Goal: Information Seeking & Learning: Check status

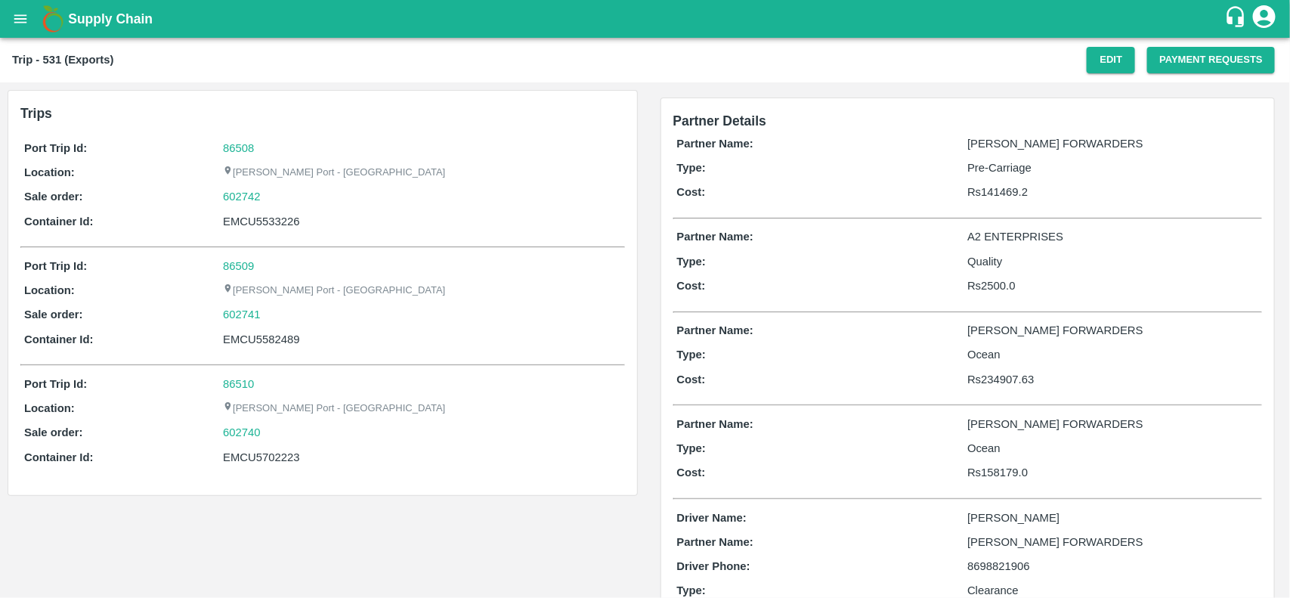
click at [54, 59] on b "Trip - 531 (Exports)" at bounding box center [62, 60] width 101 height 12
copy b "531"
click at [6, 23] on button "open drawer" at bounding box center [20, 19] width 35 height 35
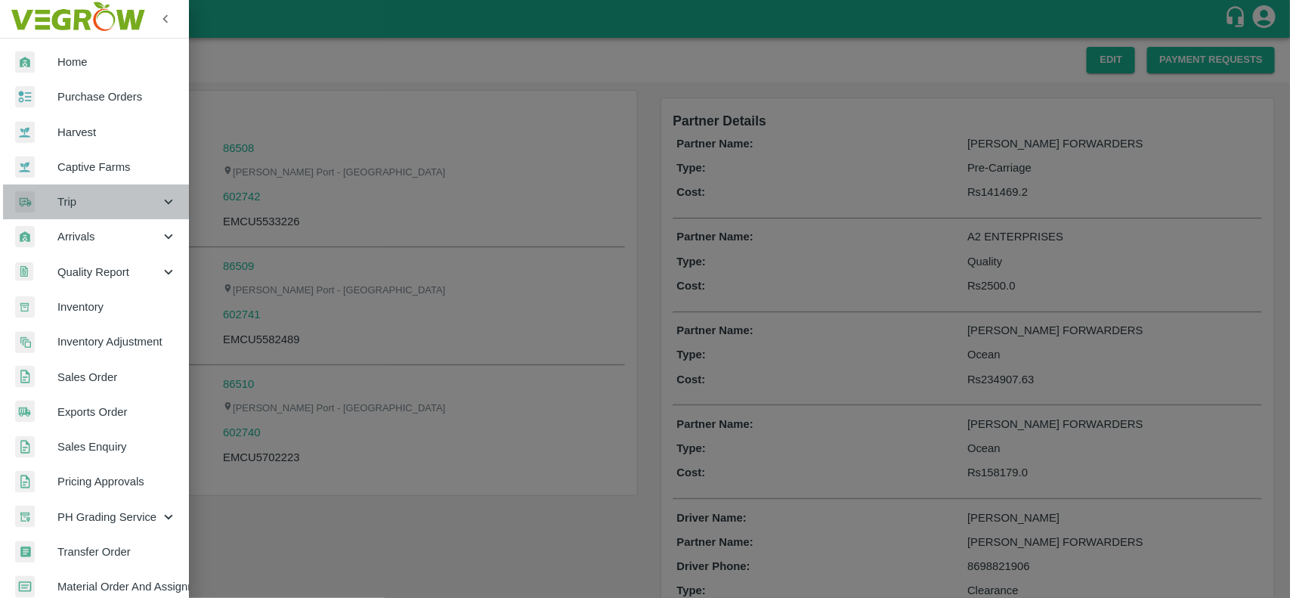
click at [99, 197] on span "Trip" at bounding box center [108, 201] width 103 height 17
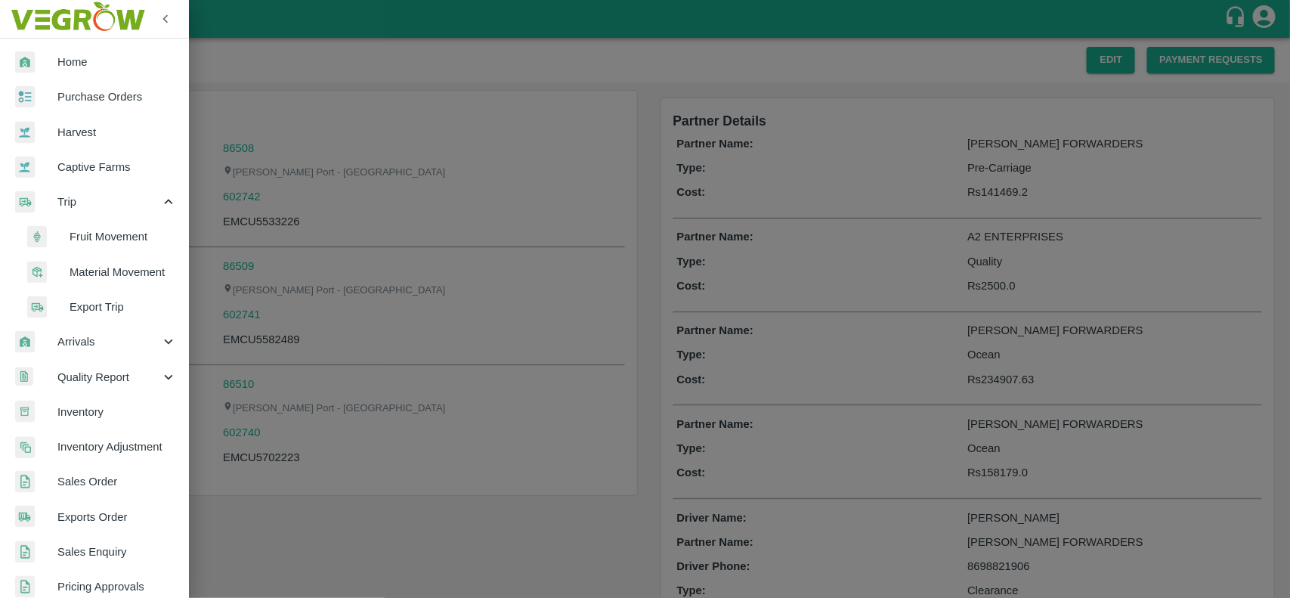
click at [110, 311] on span "Export Trip" at bounding box center [123, 306] width 107 height 17
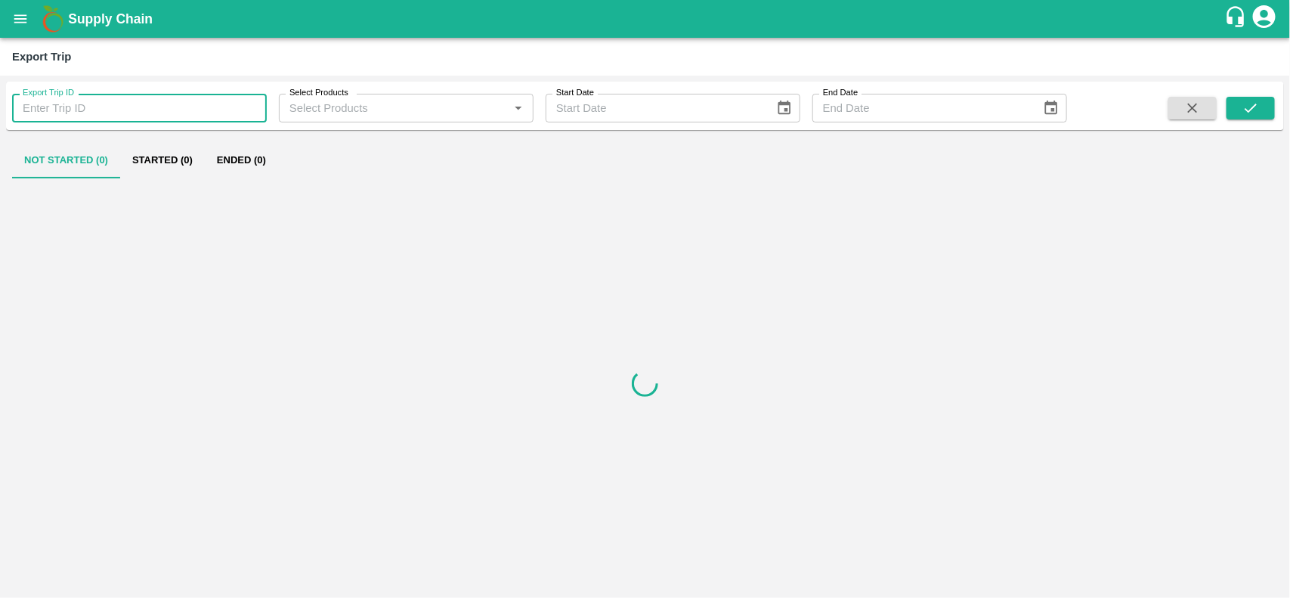
click at [160, 115] on input "Export Trip ID" at bounding box center [139, 108] width 255 height 29
paste input "531"
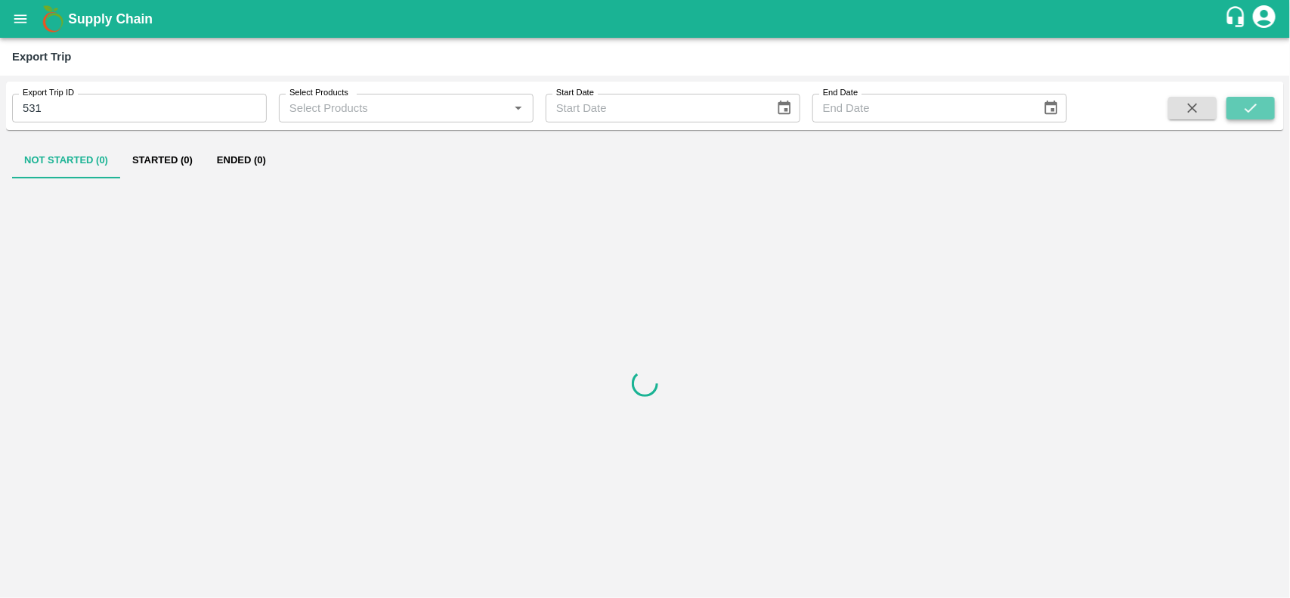
click at [1262, 114] on button "submit" at bounding box center [1250, 108] width 48 height 23
click at [268, 162] on button "Ended (1)" at bounding box center [241, 160] width 73 height 36
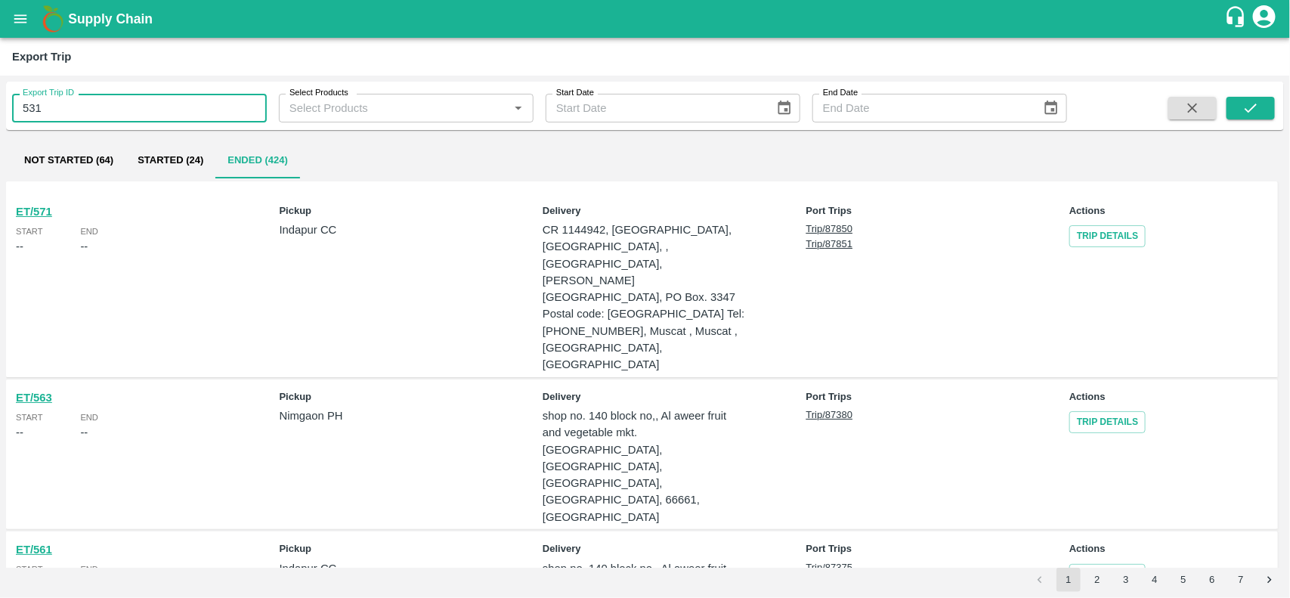
click at [146, 115] on input "531" at bounding box center [139, 108] width 255 height 29
type input "531"
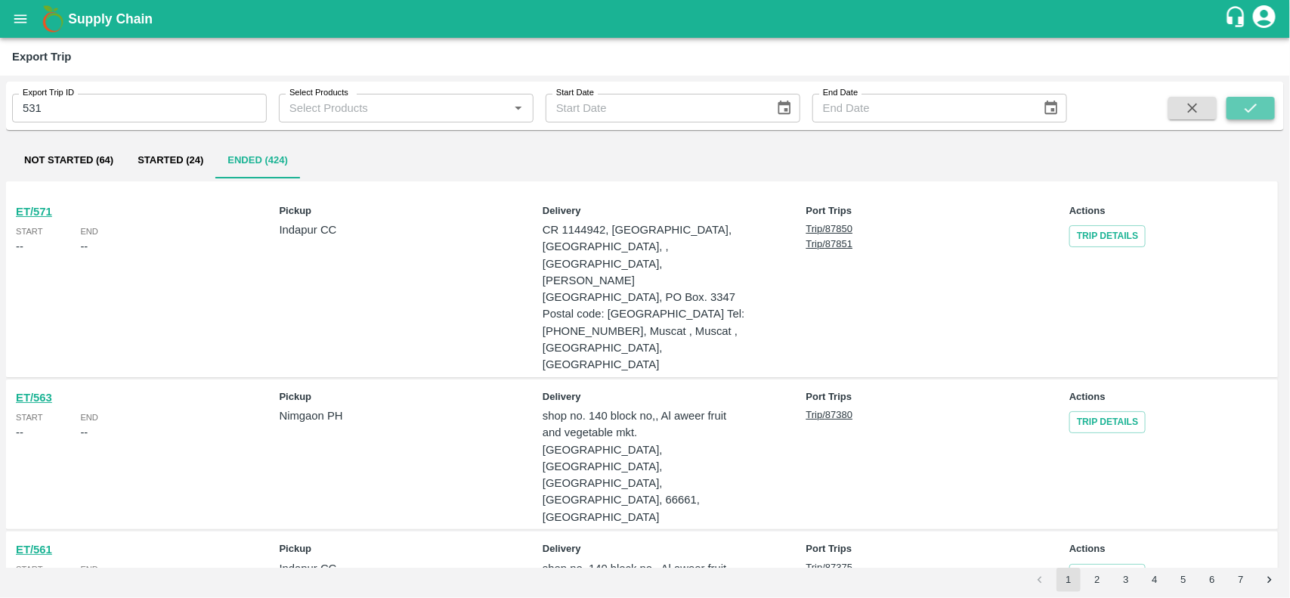
click at [1248, 113] on icon "submit" at bounding box center [1250, 108] width 17 height 17
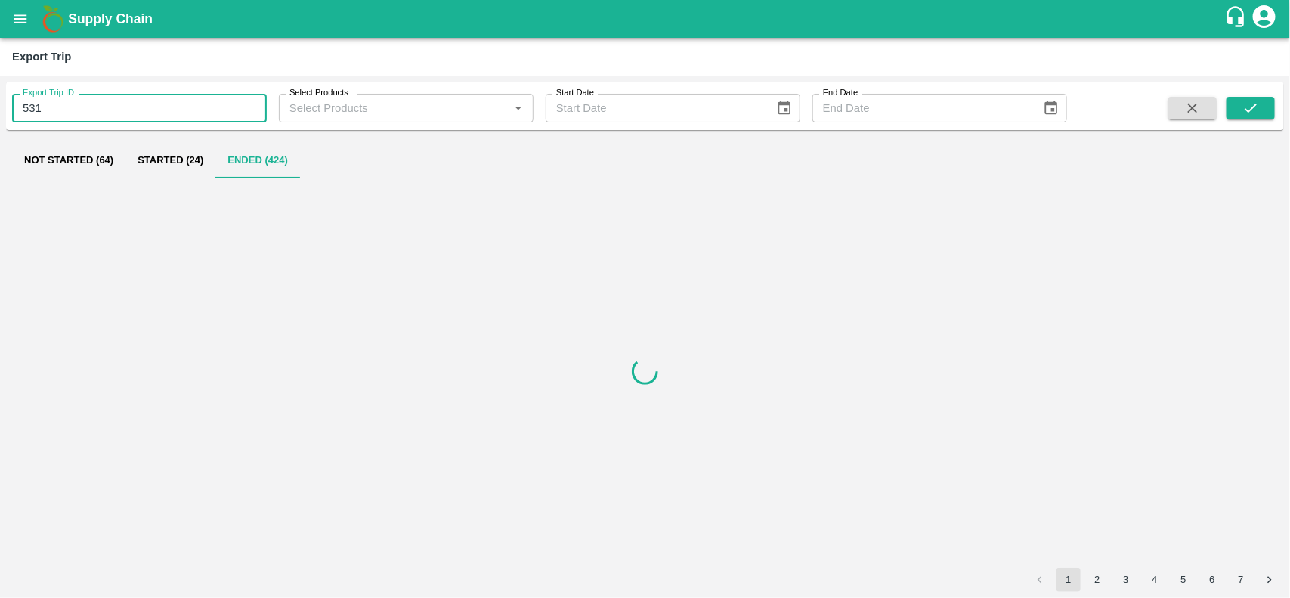
click at [117, 106] on input "531" at bounding box center [139, 108] width 255 height 29
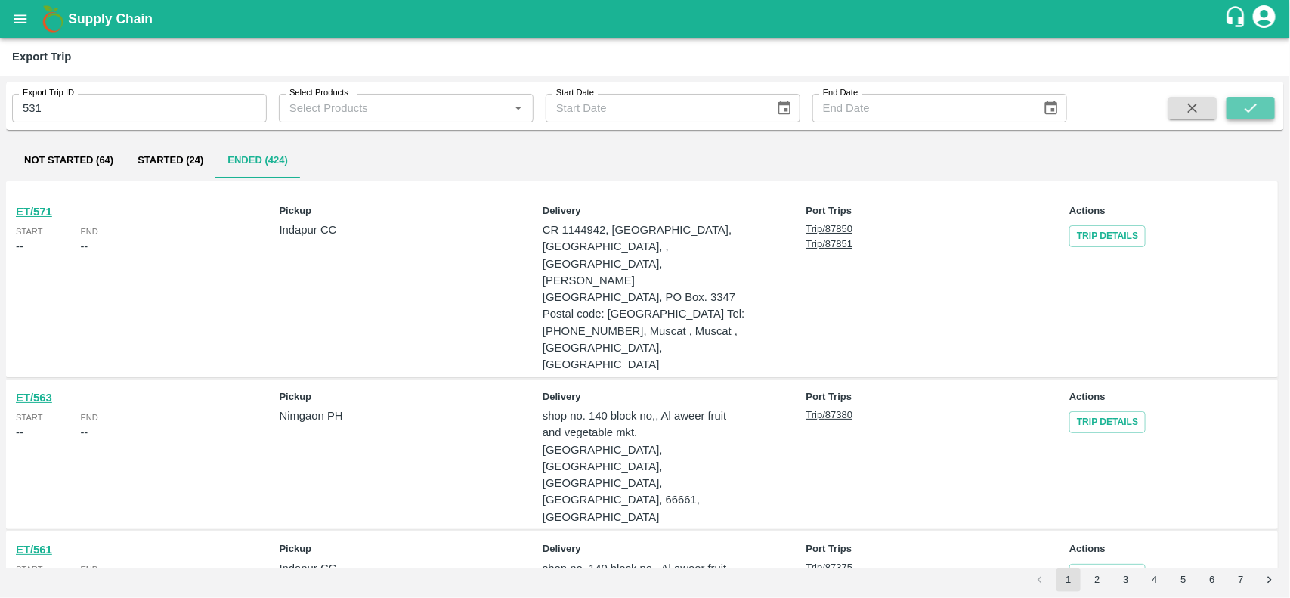
click at [1256, 112] on icon "submit" at bounding box center [1250, 108] width 17 height 17
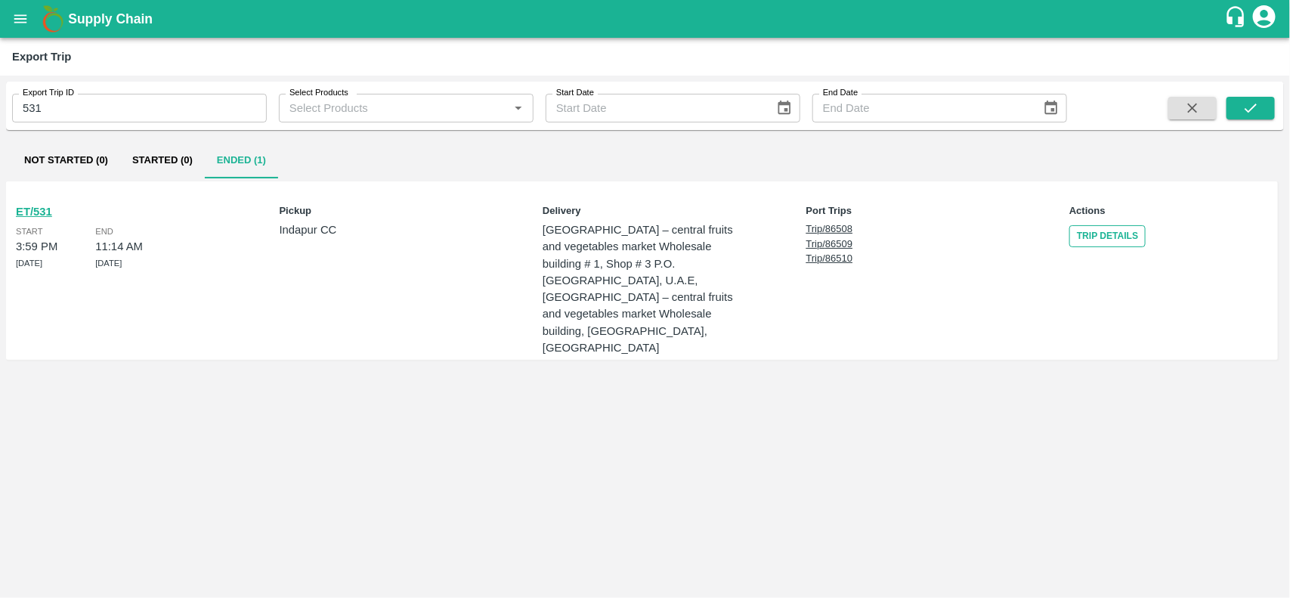
click at [1108, 230] on link "Trip Details" at bounding box center [1107, 236] width 76 height 22
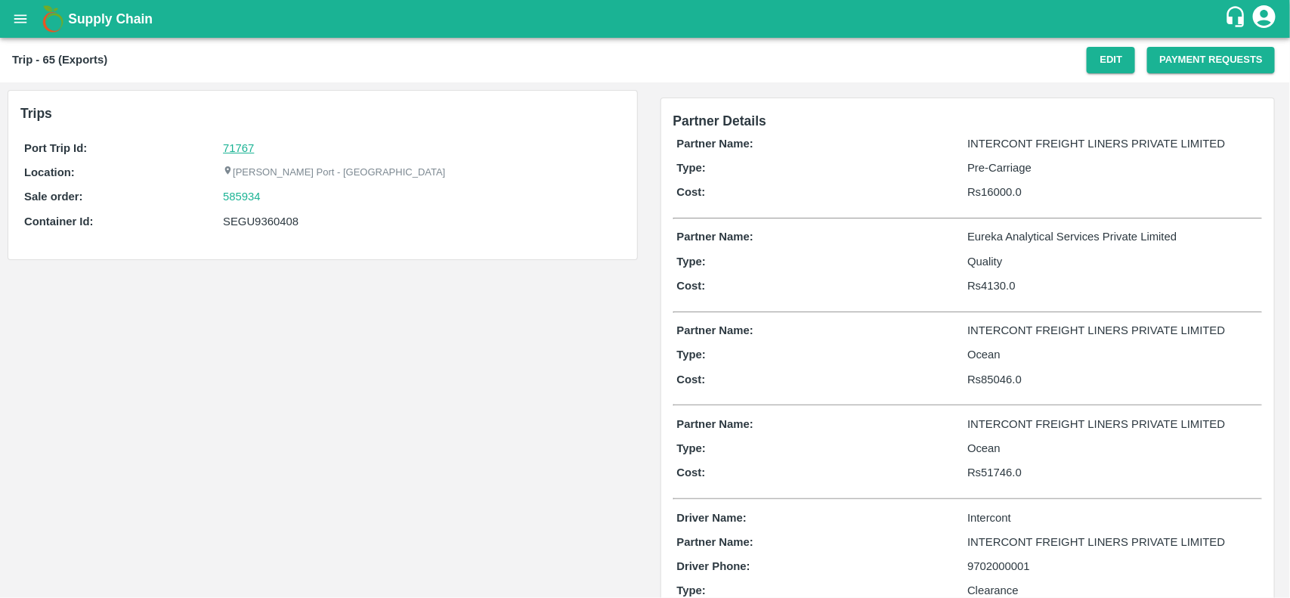
click at [239, 144] on link "71767" at bounding box center [238, 148] width 31 height 12
click at [269, 193] on div "585934" at bounding box center [421, 196] width 397 height 17
copy link
click at [269, 193] on div "585934" at bounding box center [421, 196] width 397 height 17
copy link "585934"
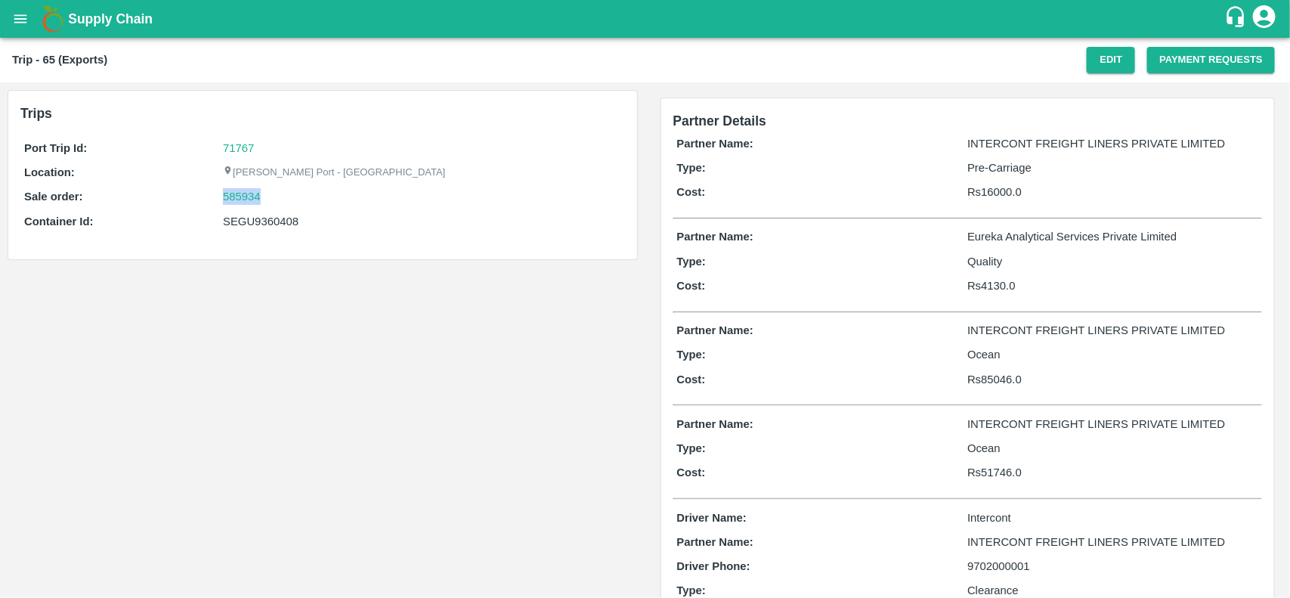
click at [269, 193] on div "585934" at bounding box center [421, 196] width 397 height 17
click at [244, 202] on link "585934" at bounding box center [242, 196] width 38 height 17
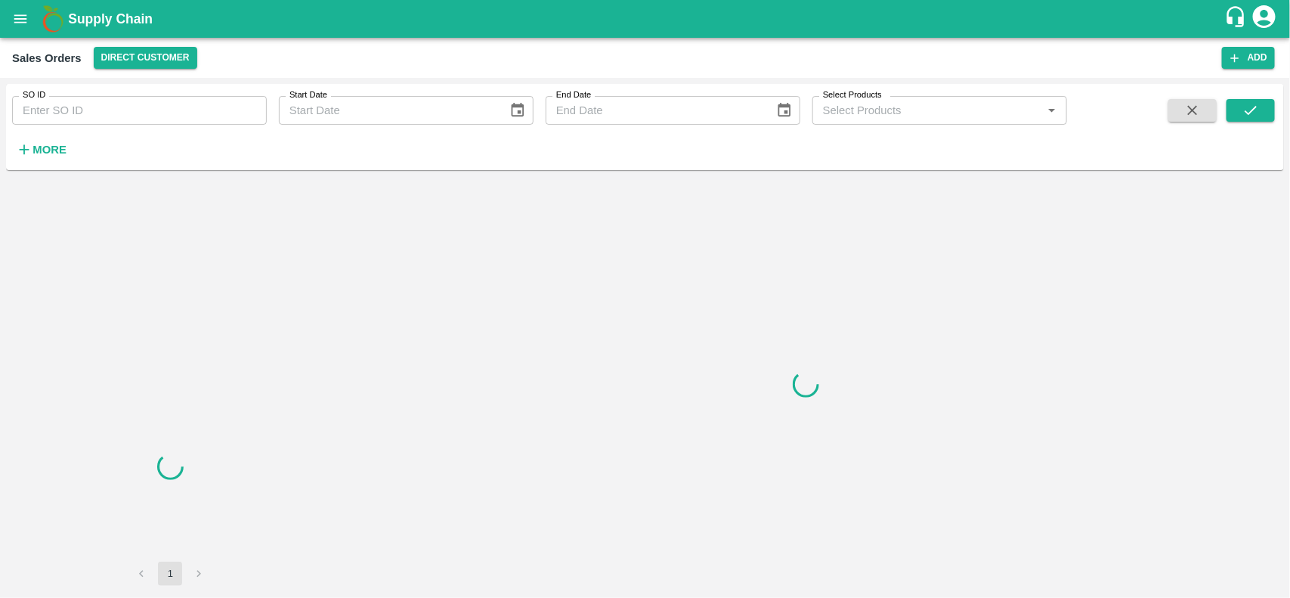
click at [134, 121] on input "SO ID" at bounding box center [139, 110] width 255 height 29
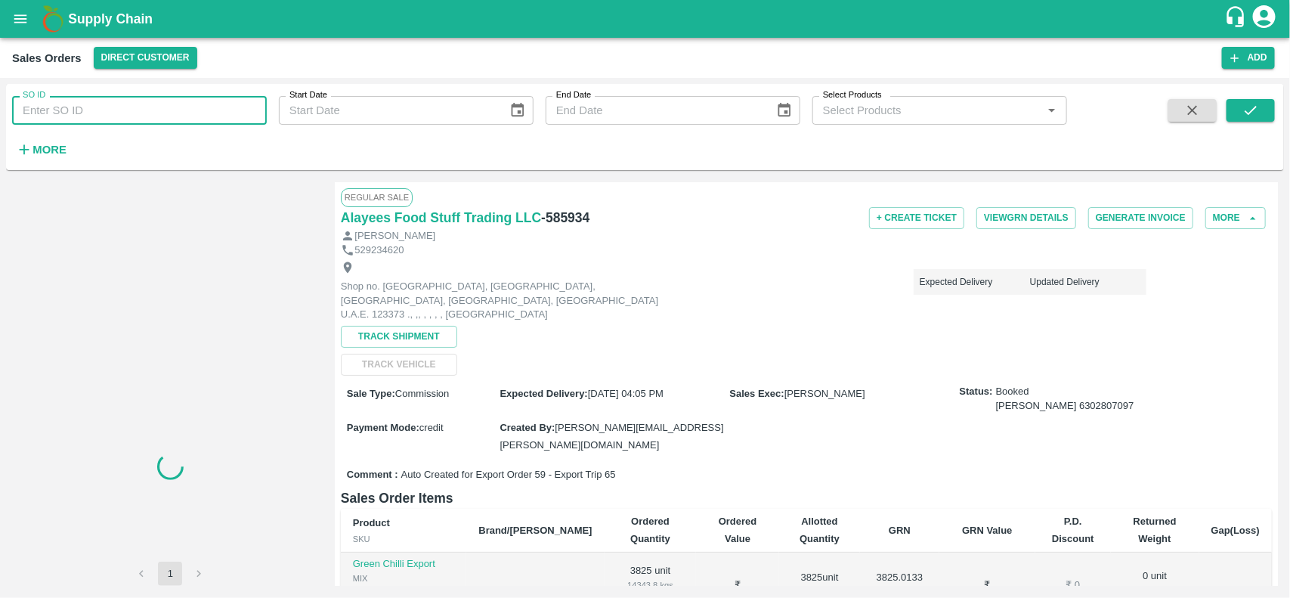
click at [134, 121] on input "SO ID" at bounding box center [139, 110] width 255 height 29
paste input "585934"
click at [134, 121] on input "585934" at bounding box center [139, 110] width 255 height 29
type input "585934"
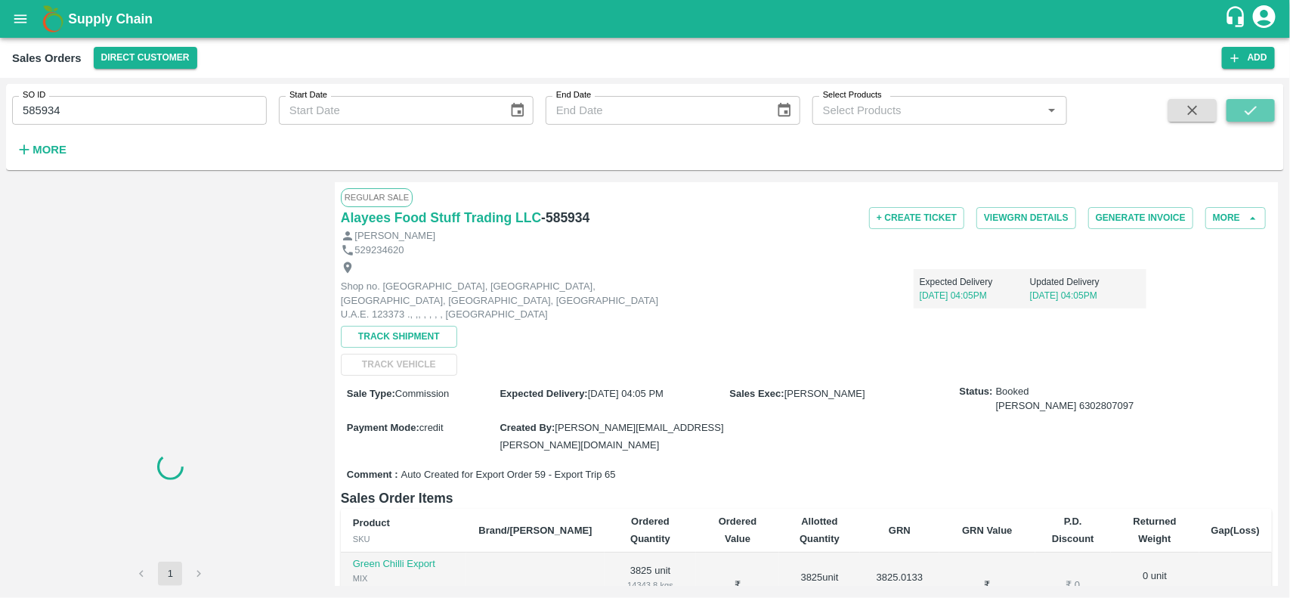
click at [1254, 117] on icon "submit" at bounding box center [1250, 110] width 17 height 17
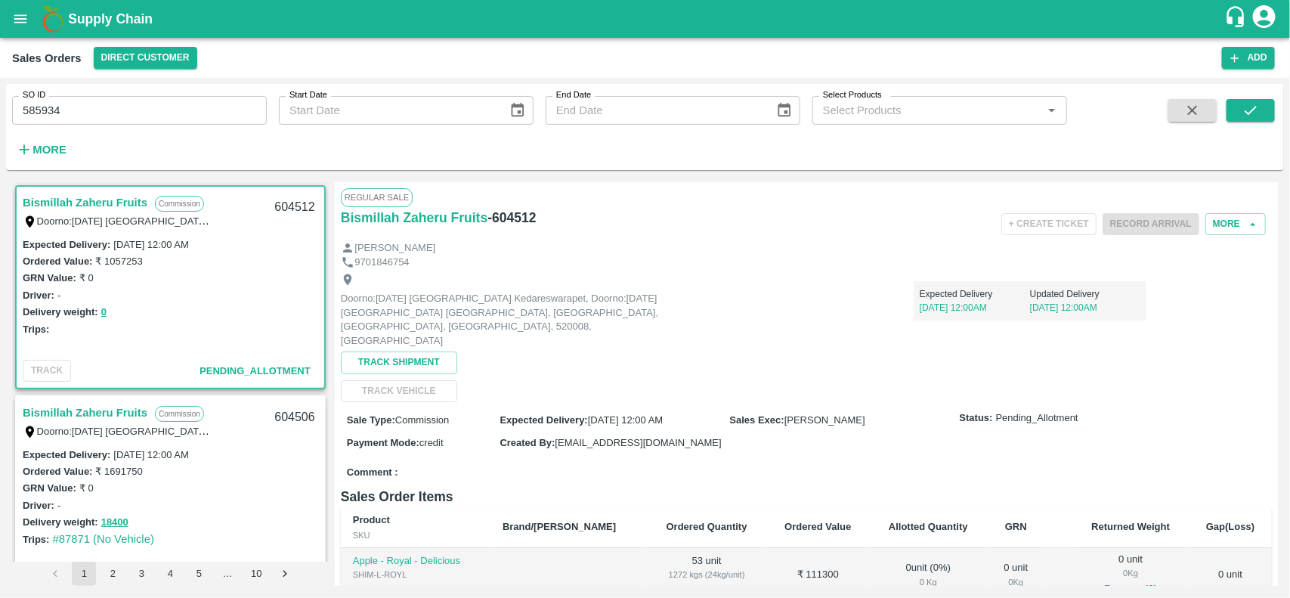
scroll to position [2, 0]
click at [181, 100] on input "585934" at bounding box center [139, 110] width 255 height 29
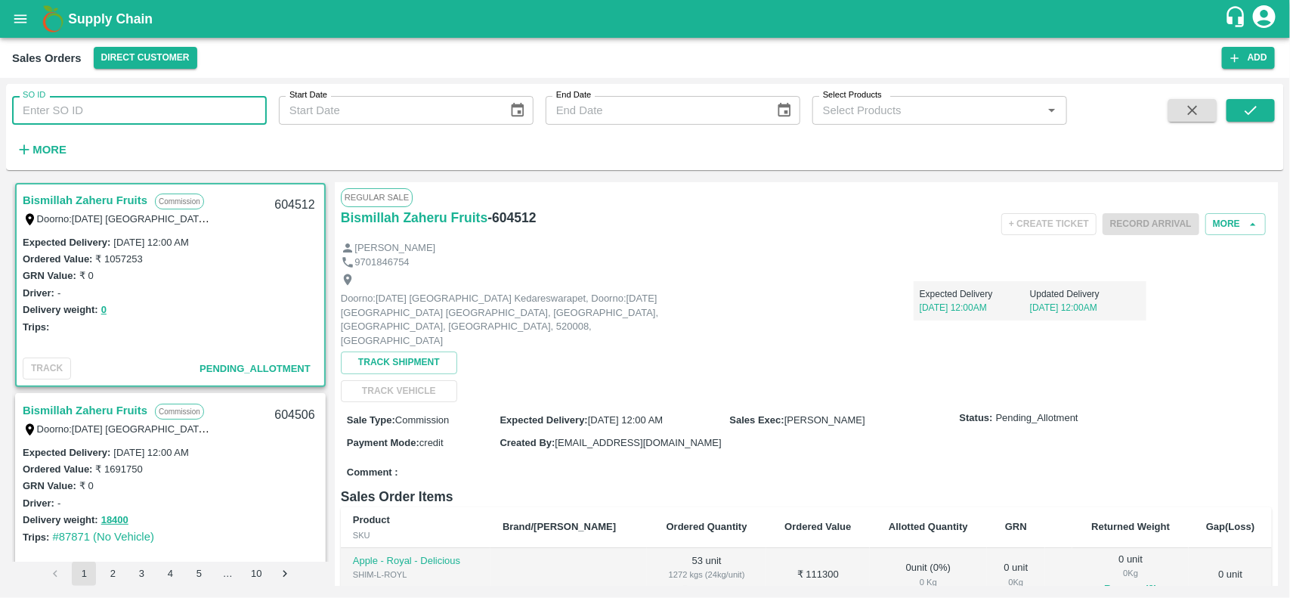
paste input "text"
type input "585934"
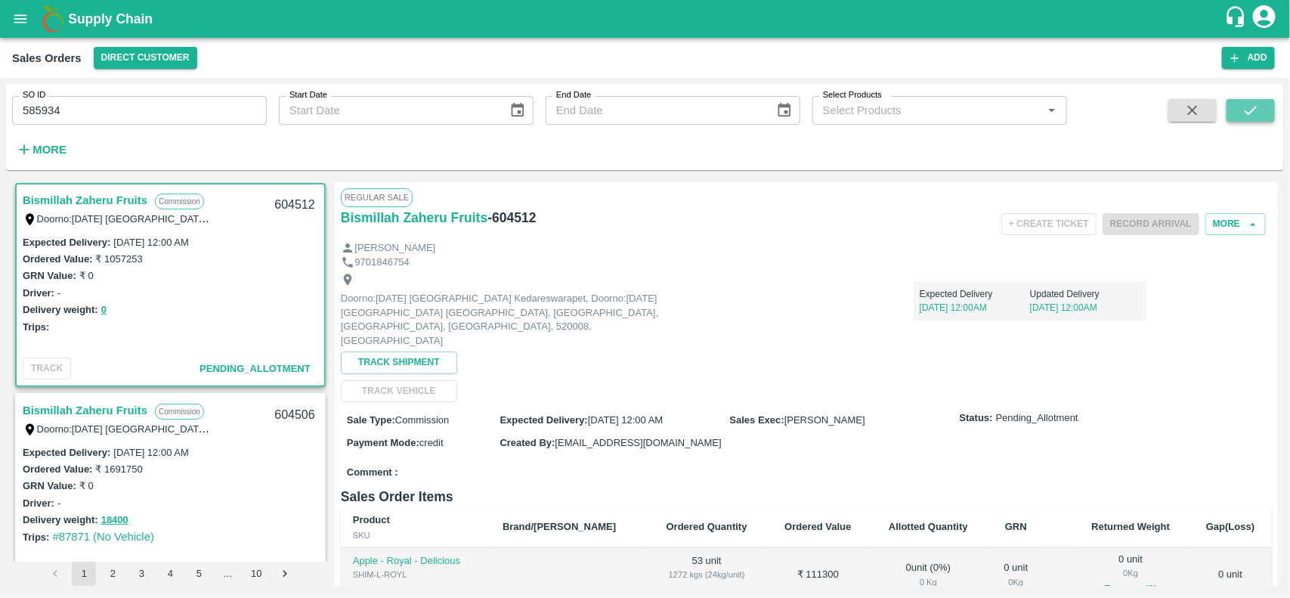
click at [1251, 116] on icon "submit" at bounding box center [1250, 110] width 17 height 17
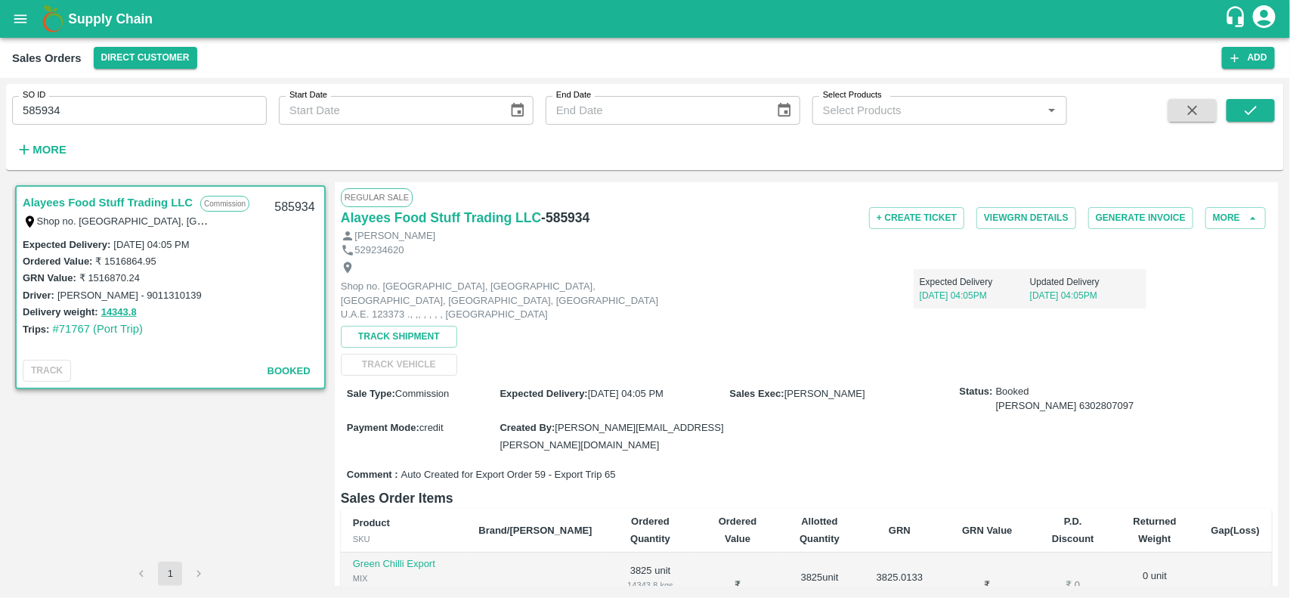
scroll to position [236, 0]
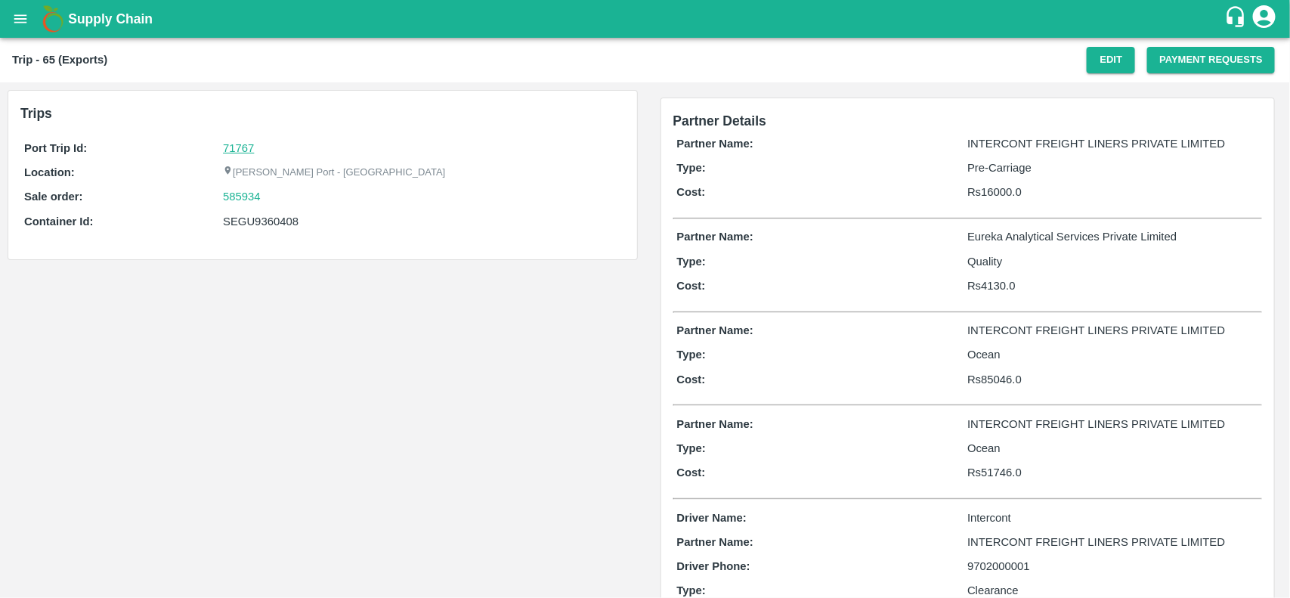
click at [236, 142] on link "71767" at bounding box center [238, 148] width 31 height 12
click at [267, 193] on div "585934" at bounding box center [421, 196] width 397 height 17
copy link
click at [267, 193] on div "585934" at bounding box center [421, 196] width 397 height 17
copy link "585934"
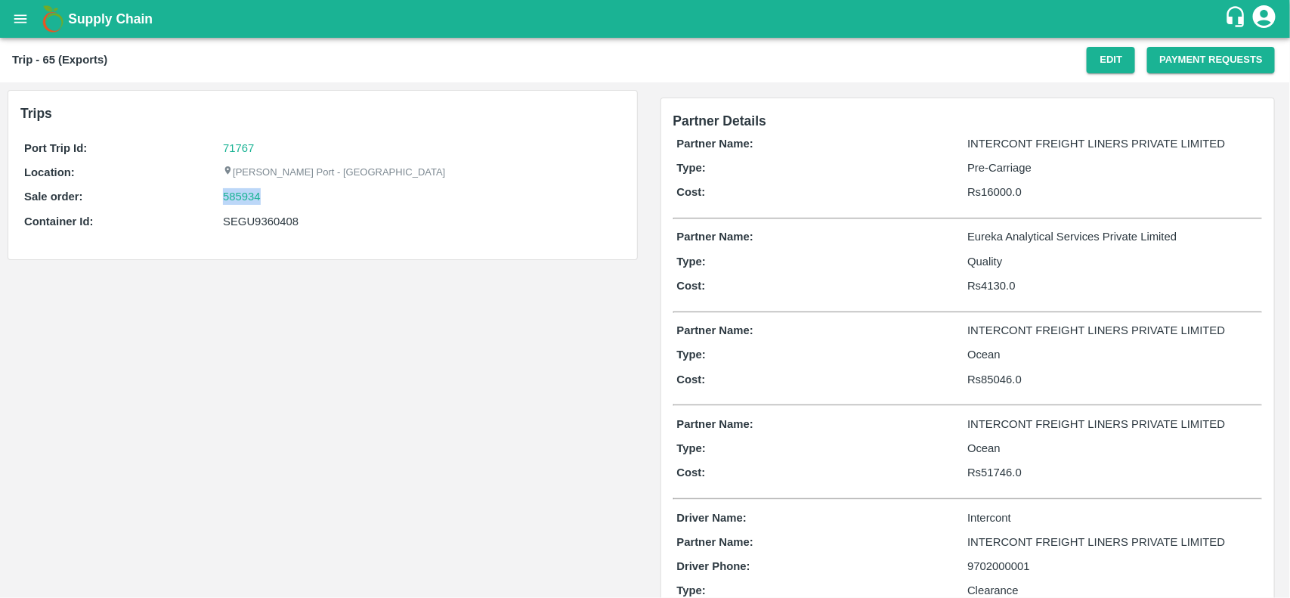
click at [267, 193] on div "585934" at bounding box center [421, 196] width 397 height 17
click at [261, 195] on div "585934" at bounding box center [421, 196] width 397 height 17
click at [252, 196] on link "585934" at bounding box center [242, 196] width 38 height 17
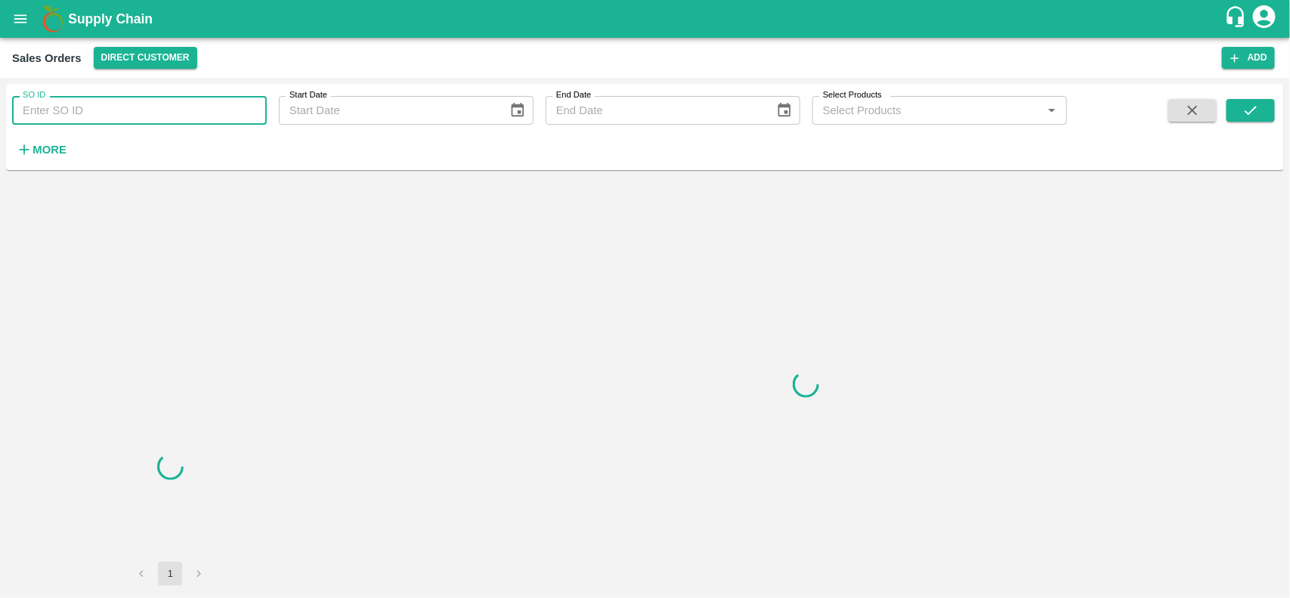
click at [118, 115] on input "SO ID" at bounding box center [139, 110] width 255 height 29
drag, startPoint x: 118, startPoint y: 115, endPoint x: 206, endPoint y: 110, distance: 88.5
click at [118, 115] on input "SO ID" at bounding box center [139, 110] width 255 height 29
click at [118, 115] on input "585934" at bounding box center [139, 110] width 255 height 29
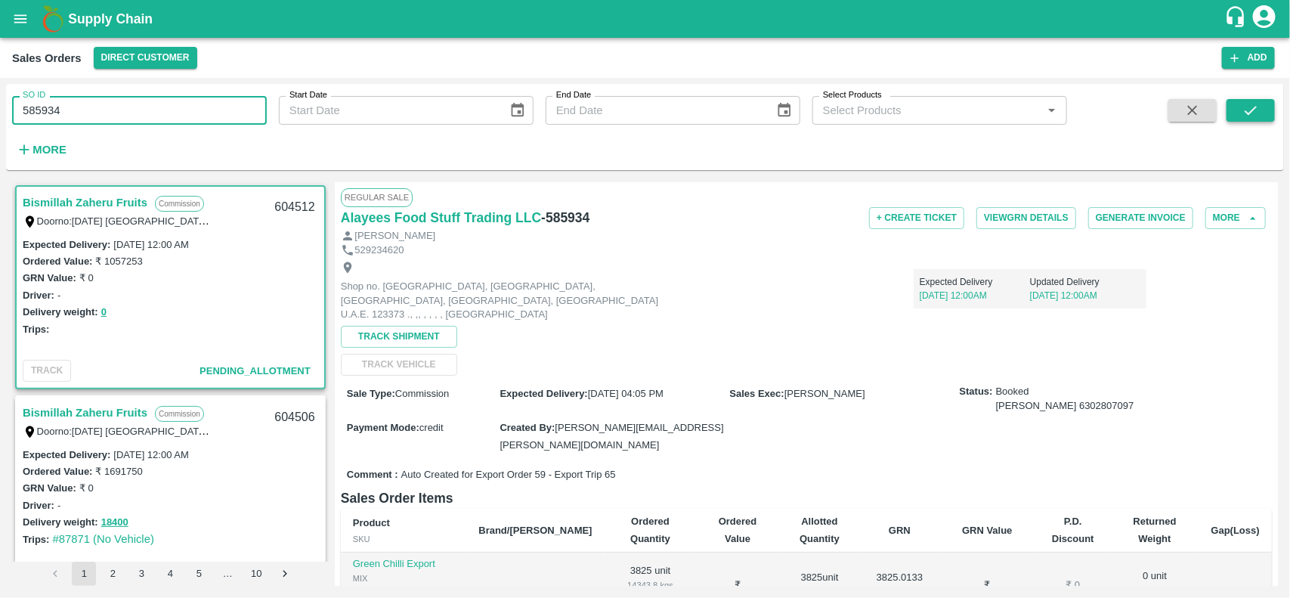
type input "585934"
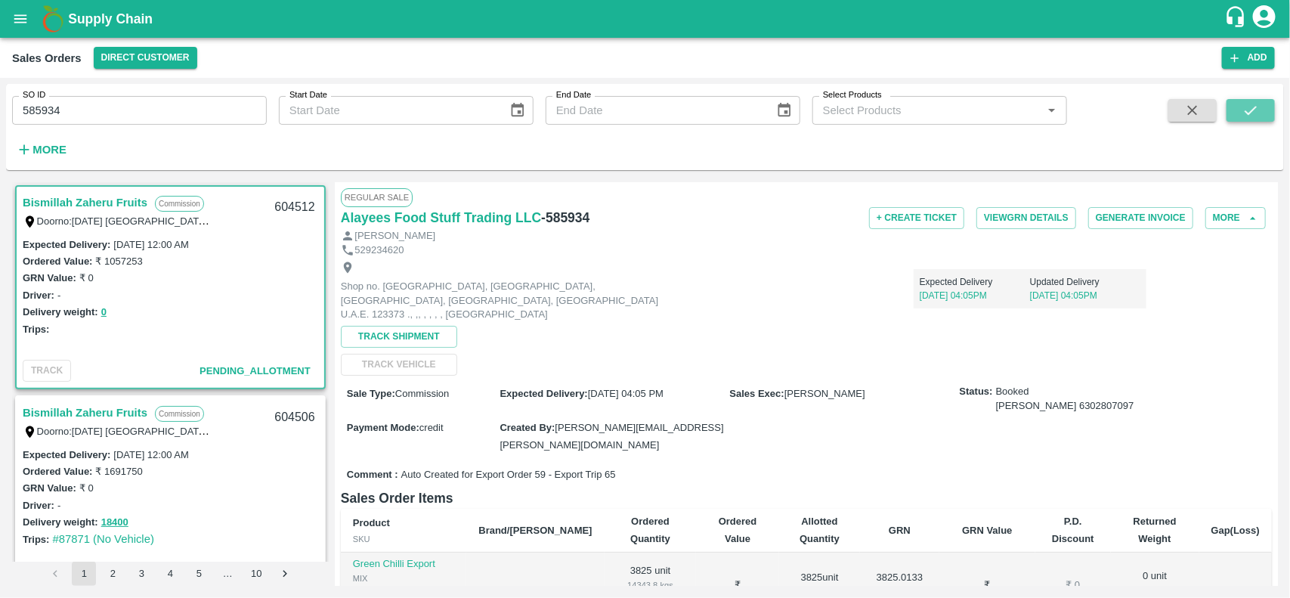
click at [1244, 116] on icon "submit" at bounding box center [1250, 110] width 17 height 17
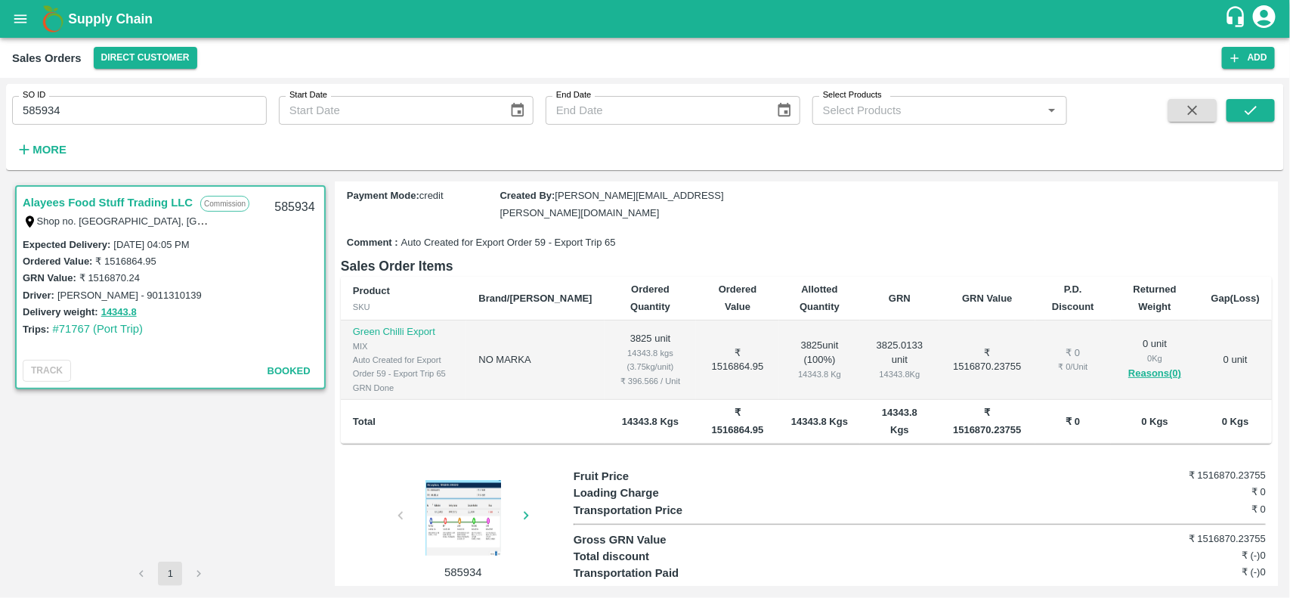
scroll to position [161, 0]
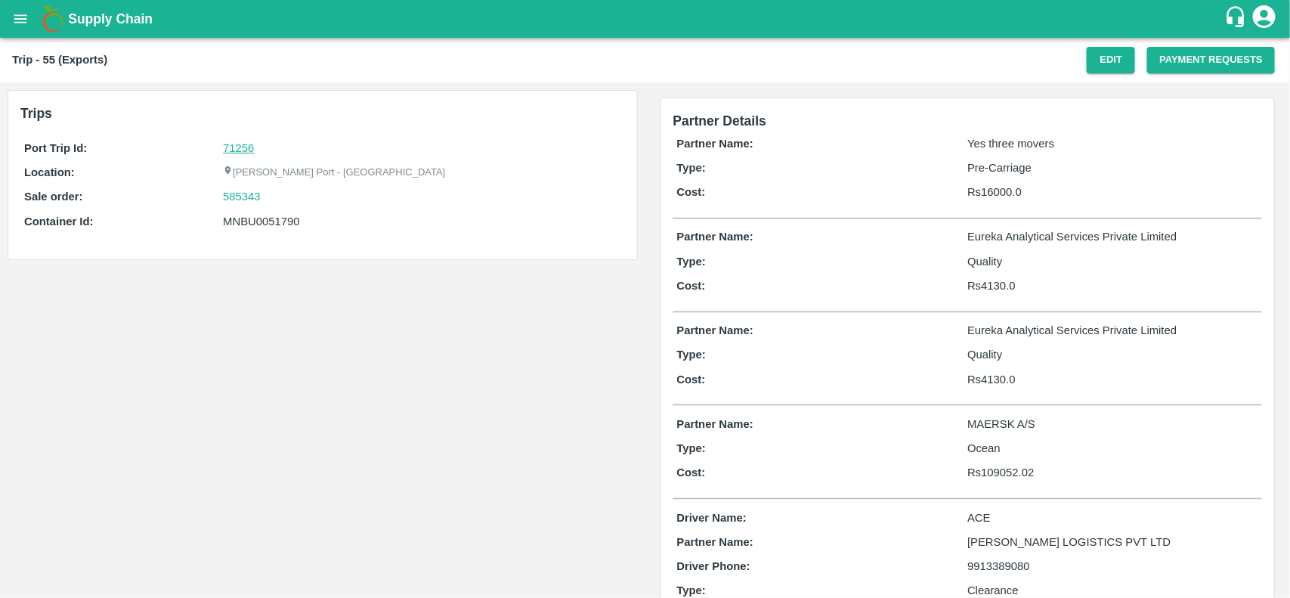
click at [243, 150] on link "71256" at bounding box center [238, 148] width 31 height 12
click at [273, 197] on div "585343" at bounding box center [421, 196] width 397 height 17
copy link "585343"
click at [273, 197] on div "585343" at bounding box center [421, 196] width 397 height 17
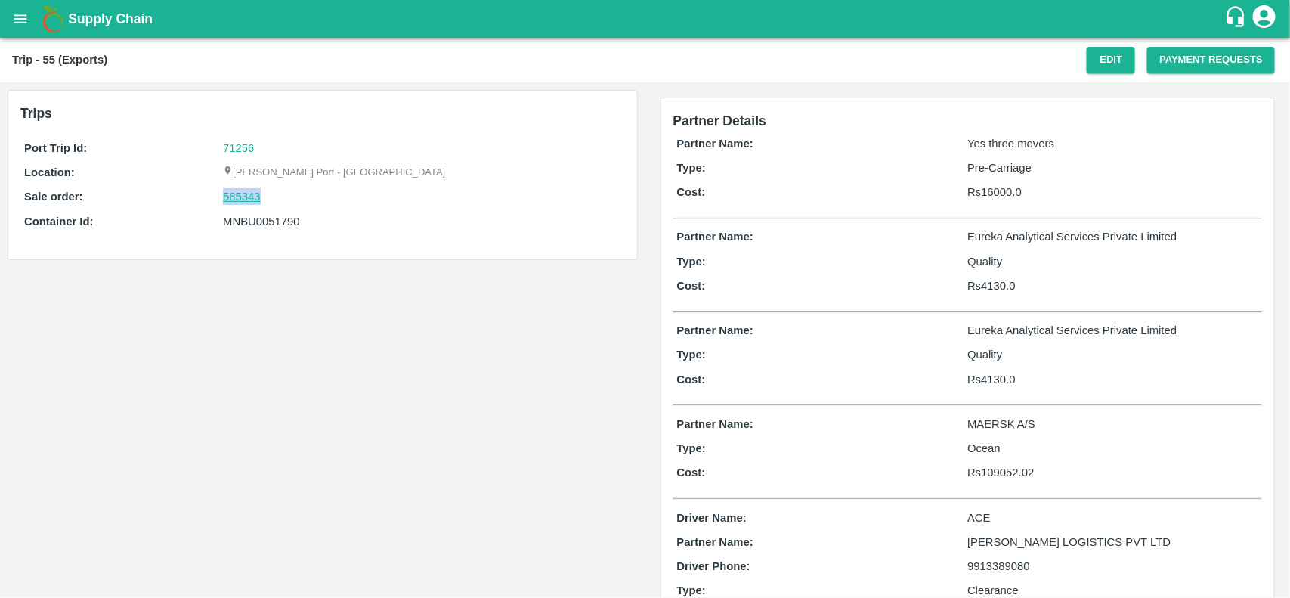
click at [239, 194] on link "585343" at bounding box center [242, 196] width 38 height 17
click at [265, 216] on div "MNBU0051790" at bounding box center [421, 221] width 397 height 17
copy div "MNBU0051790"
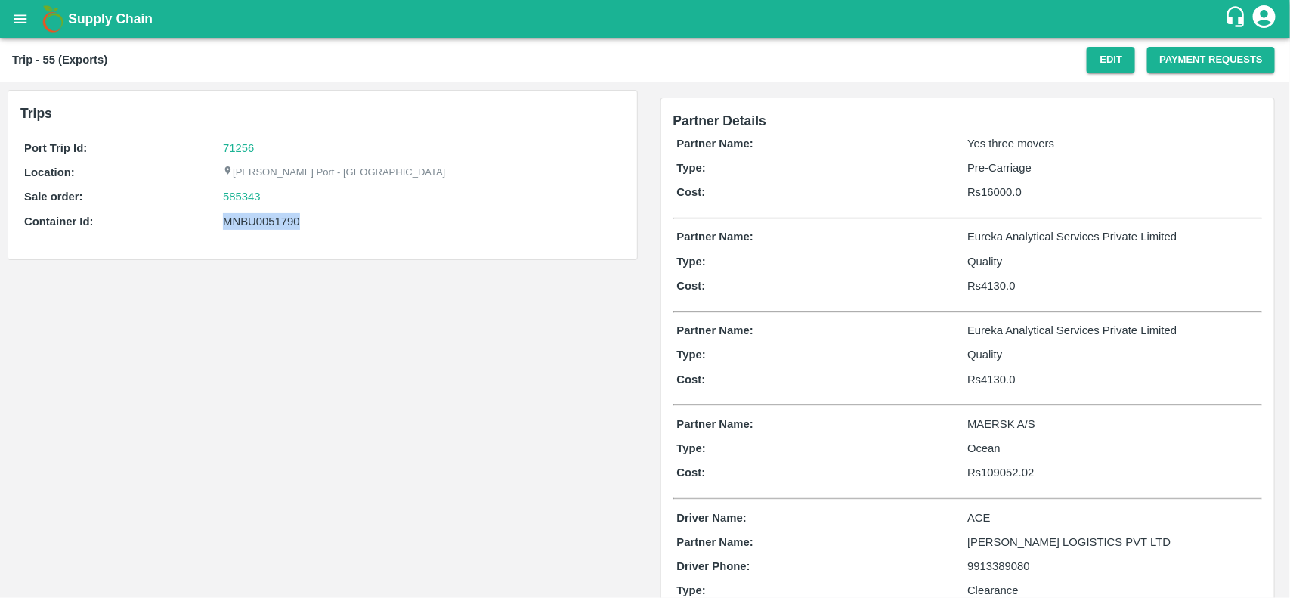
click at [265, 216] on div "MNBU0051790" at bounding box center [421, 221] width 397 height 17
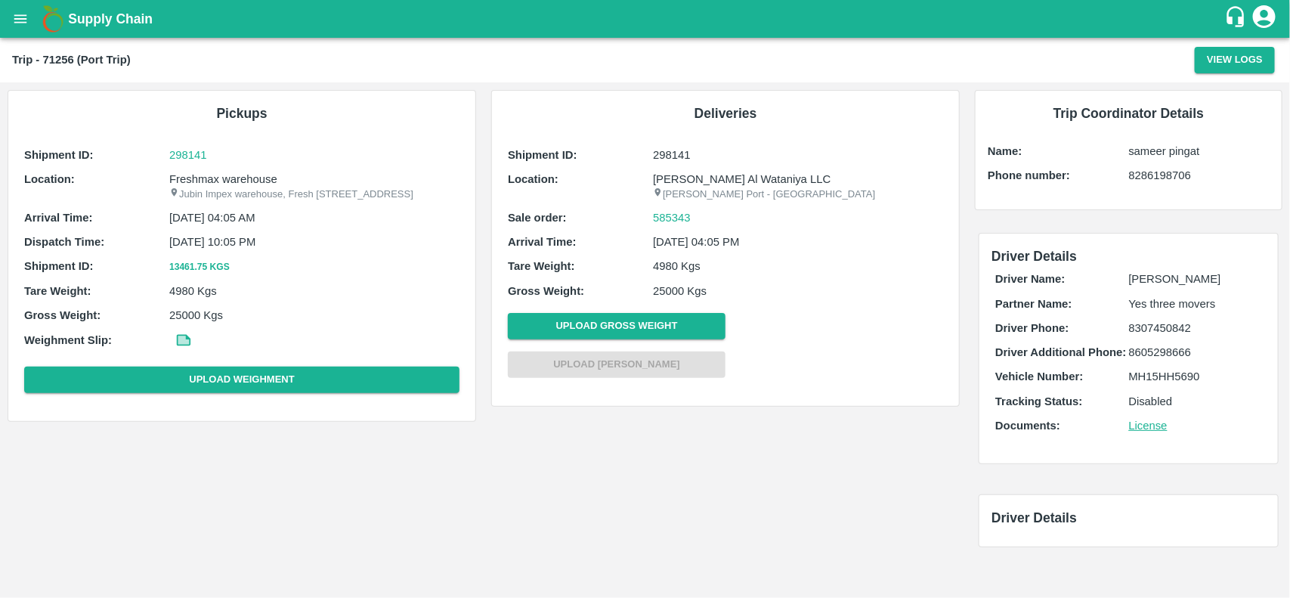
click at [235, 181] on p "Freshmax warehouse" at bounding box center [314, 179] width 290 height 17
copy p "Freshmax warehouse"
click at [235, 181] on p "Freshmax warehouse" at bounding box center [314, 179] width 290 height 17
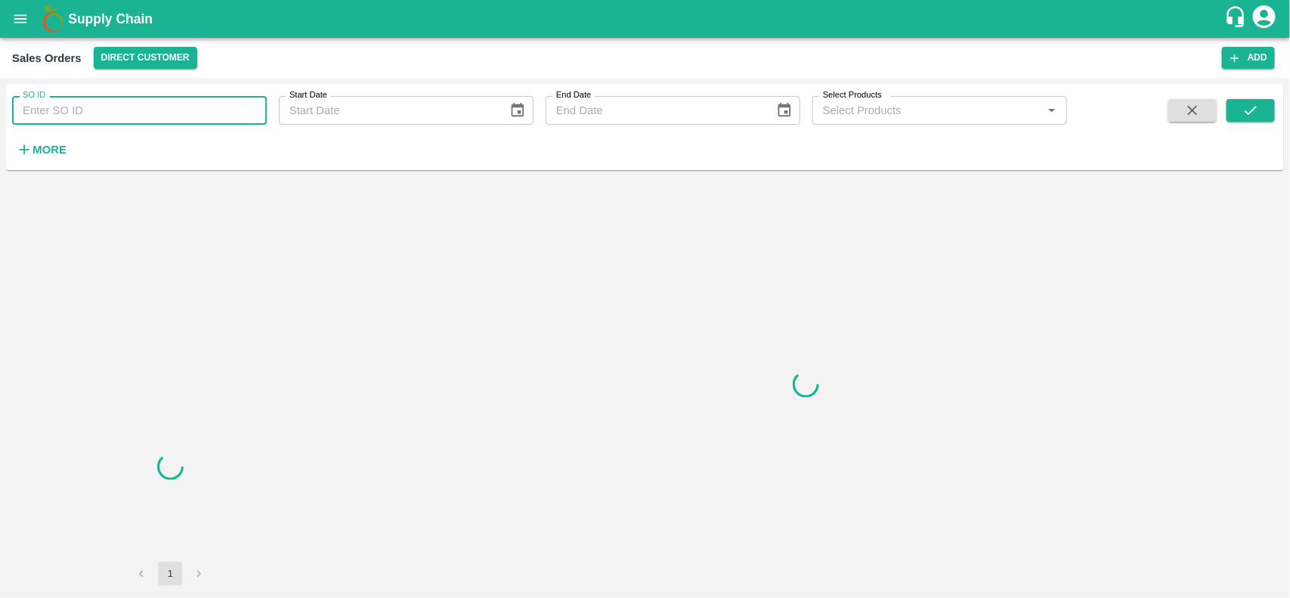
click at [96, 111] on input "SO ID" at bounding box center [139, 110] width 255 height 29
paste input "585343"
click at [96, 111] on input "SO ID" at bounding box center [139, 110] width 255 height 29
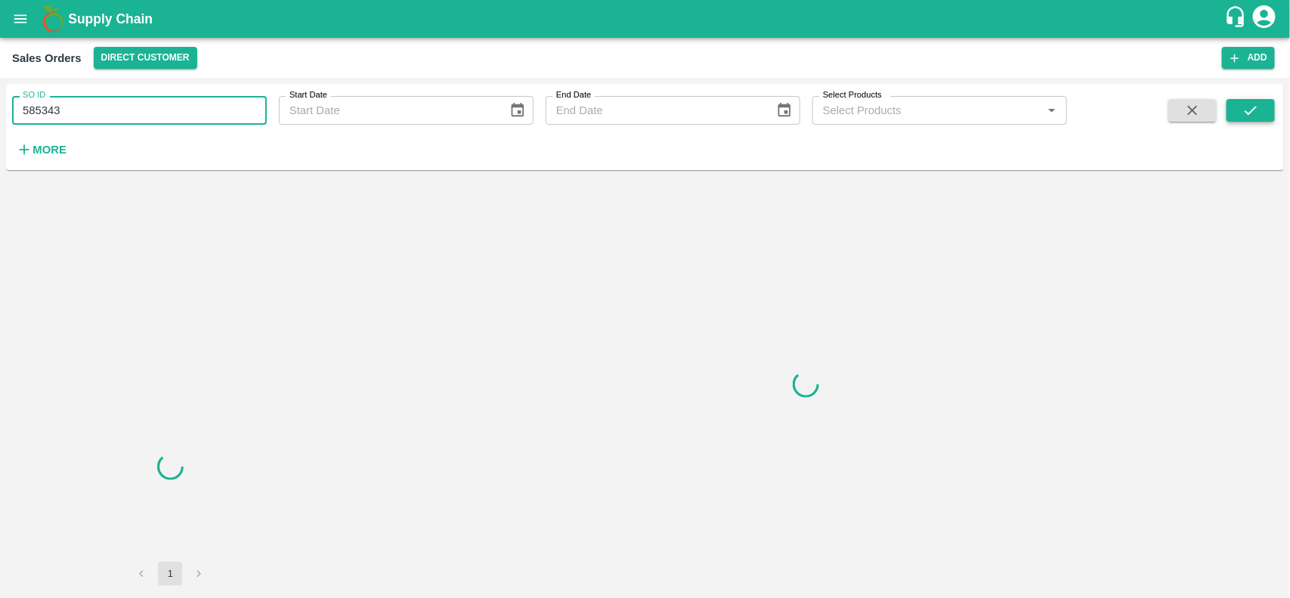
type input "585343"
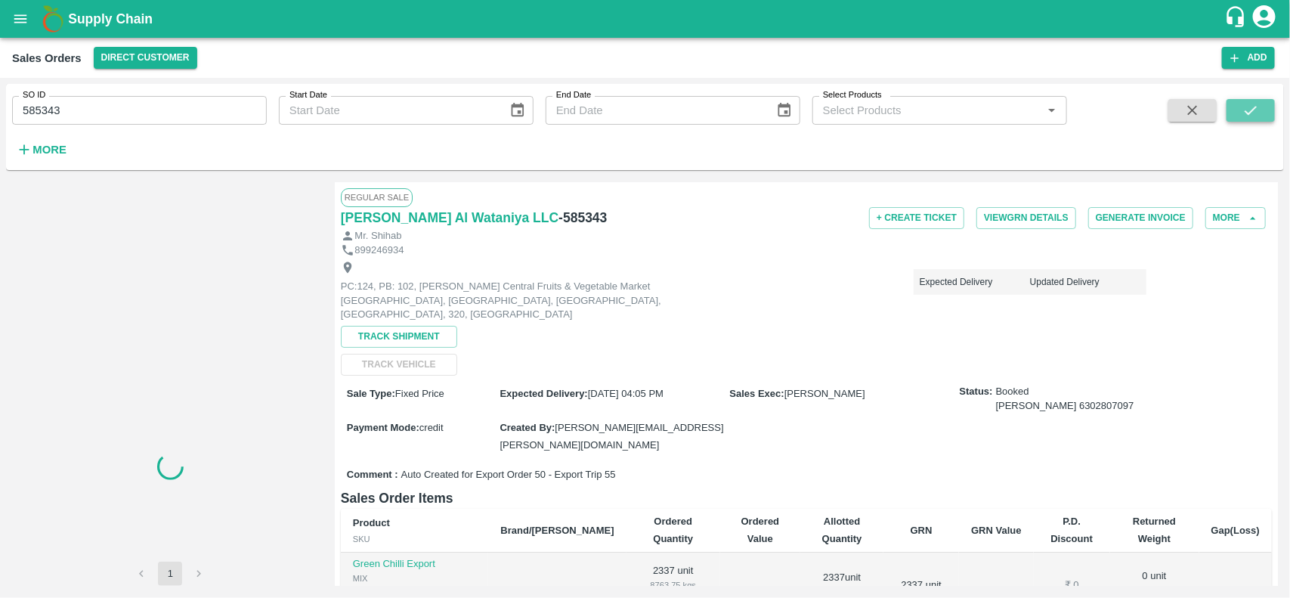
click at [1240, 107] on button "submit" at bounding box center [1250, 110] width 48 height 23
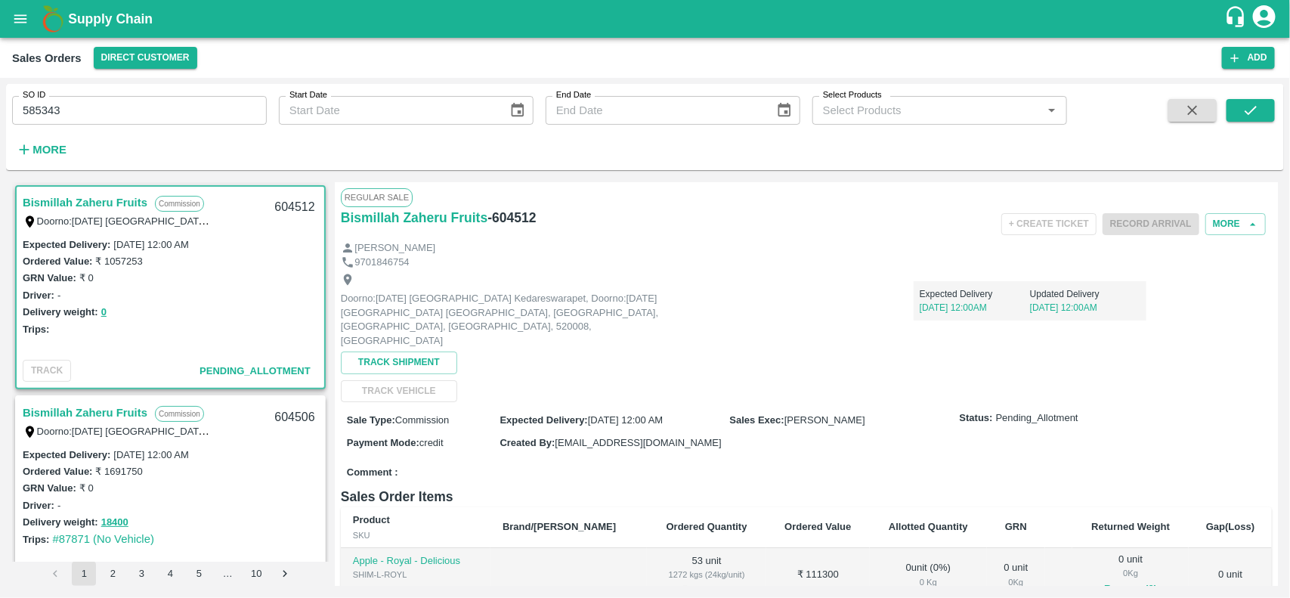
click at [114, 108] on input "585343" at bounding box center [139, 110] width 255 height 29
type input "585343"
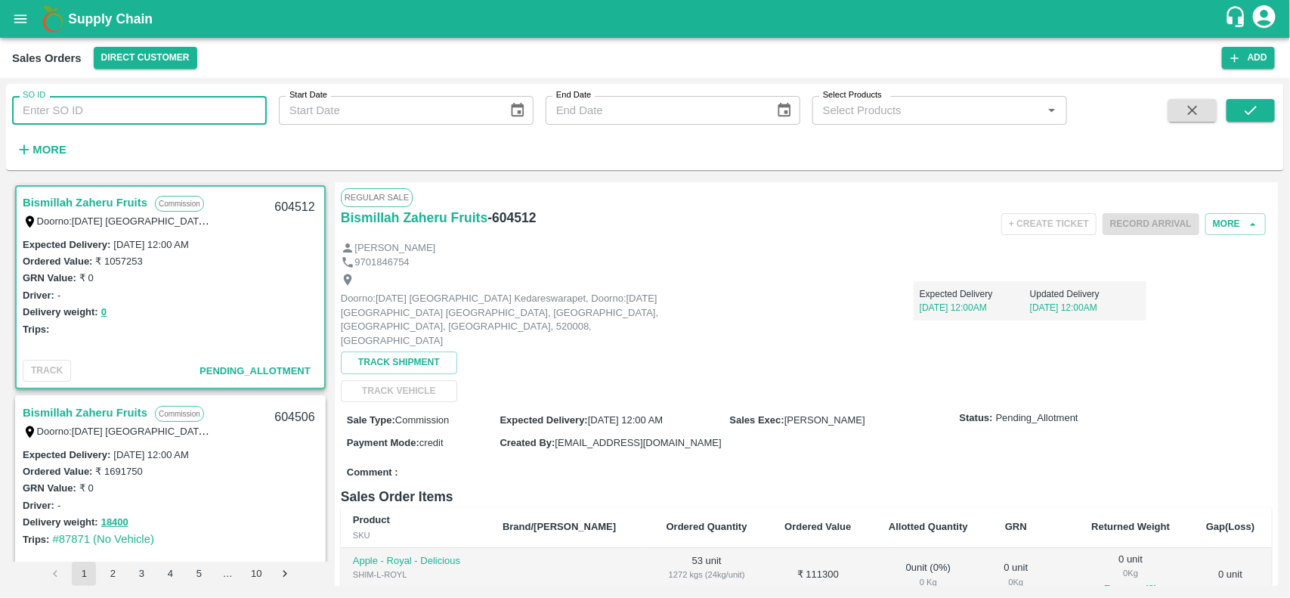
paste input "text"
type input "585343"
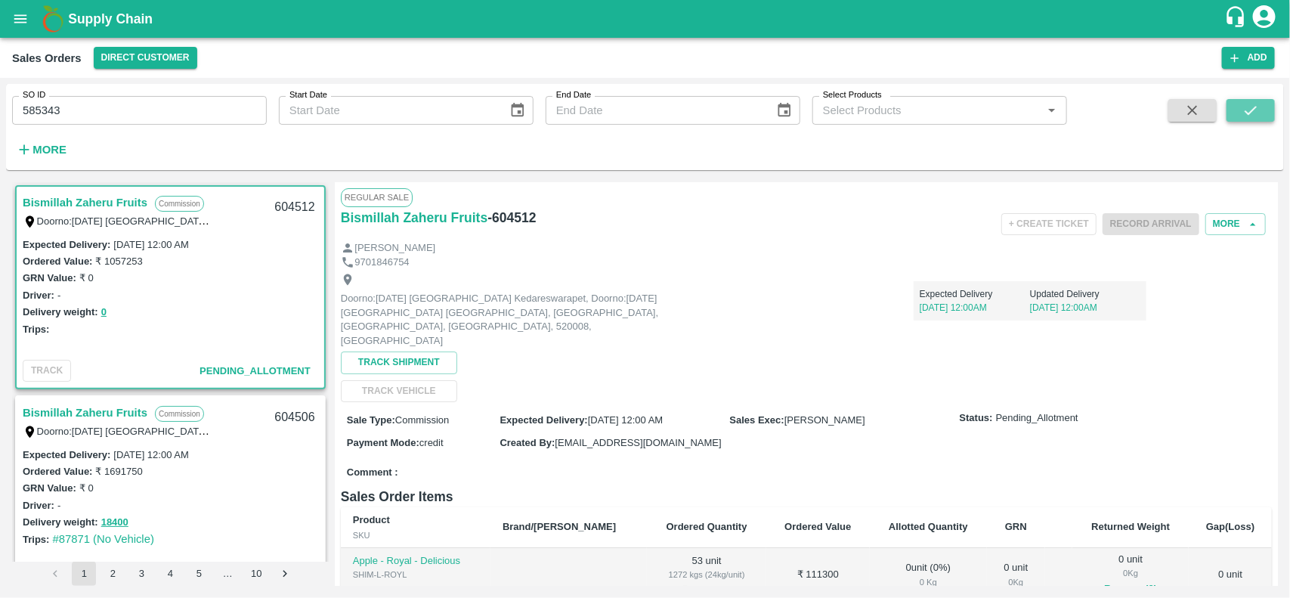
click at [1248, 106] on icon "submit" at bounding box center [1250, 110] width 17 height 17
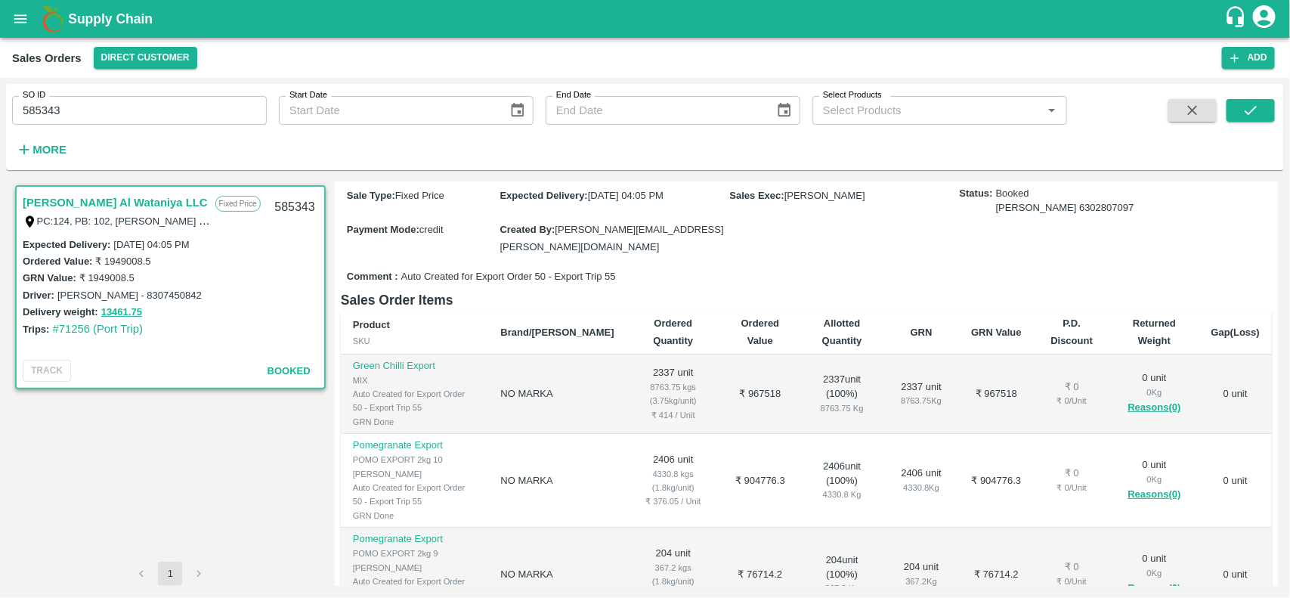
scroll to position [24, 0]
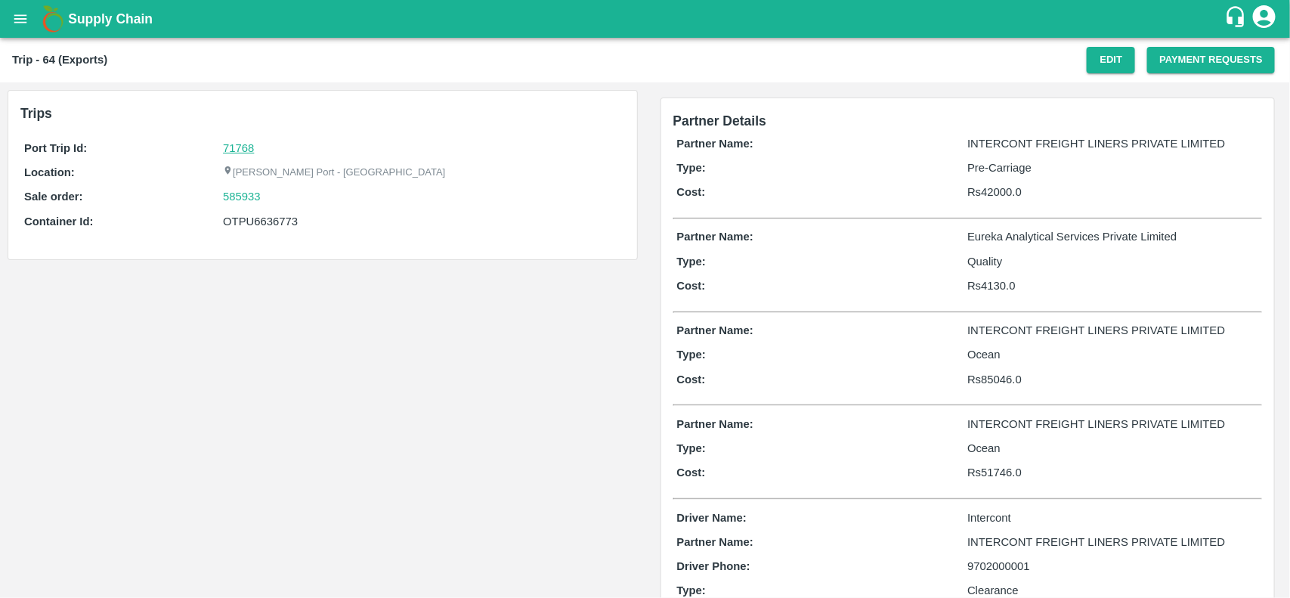
click at [243, 148] on link "71768" at bounding box center [238, 148] width 31 height 12
click at [276, 190] on div "585933" at bounding box center [421, 196] width 397 height 17
copy link "585933"
click at [276, 190] on div "585933" at bounding box center [421, 196] width 397 height 17
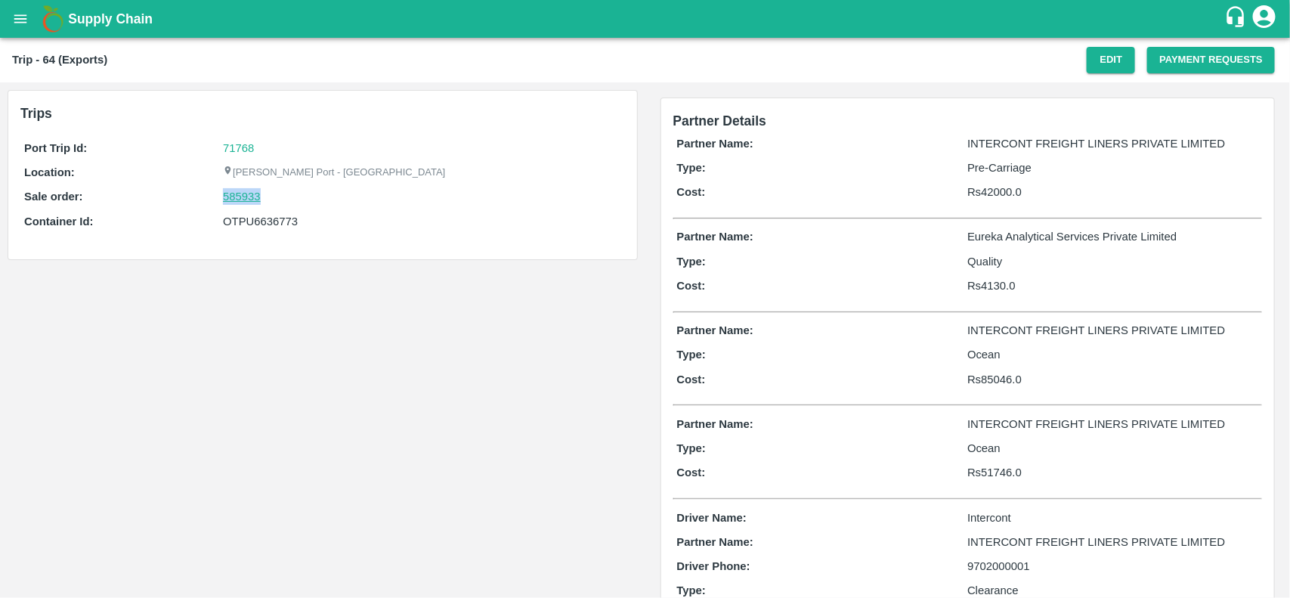
click at [249, 202] on link "585933" at bounding box center [242, 196] width 38 height 17
click at [267, 220] on div "OTPU6636773" at bounding box center [421, 221] width 397 height 17
copy div "OTPU6636773"
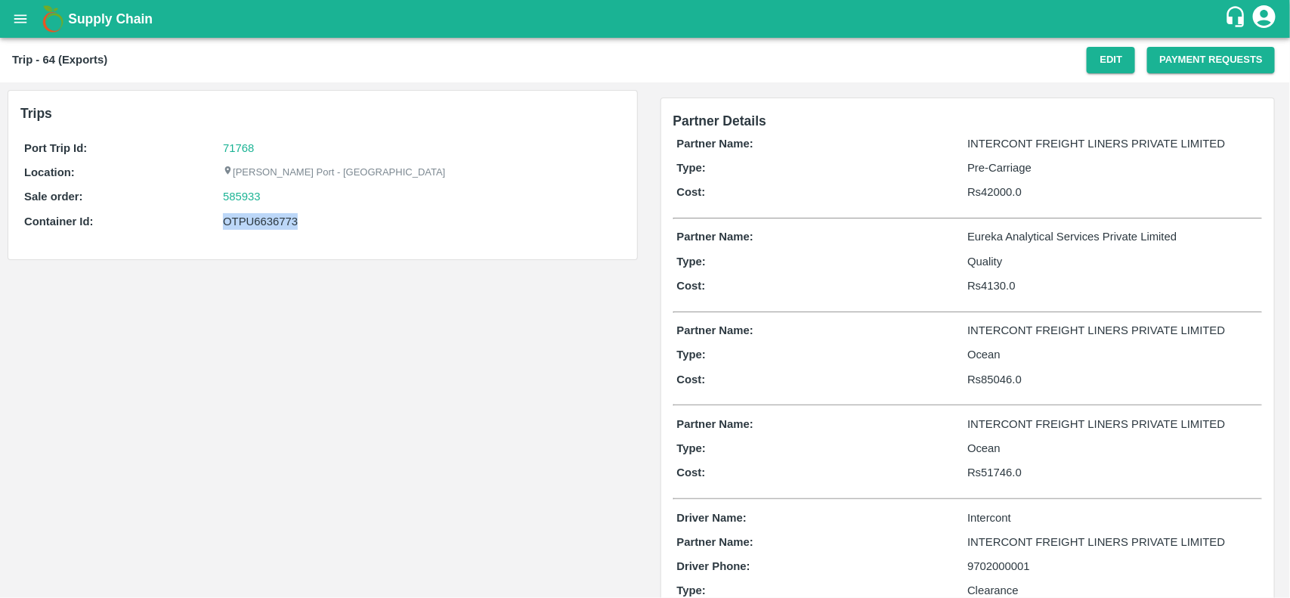
click at [267, 220] on div "OTPU6636773" at bounding box center [421, 221] width 397 height 17
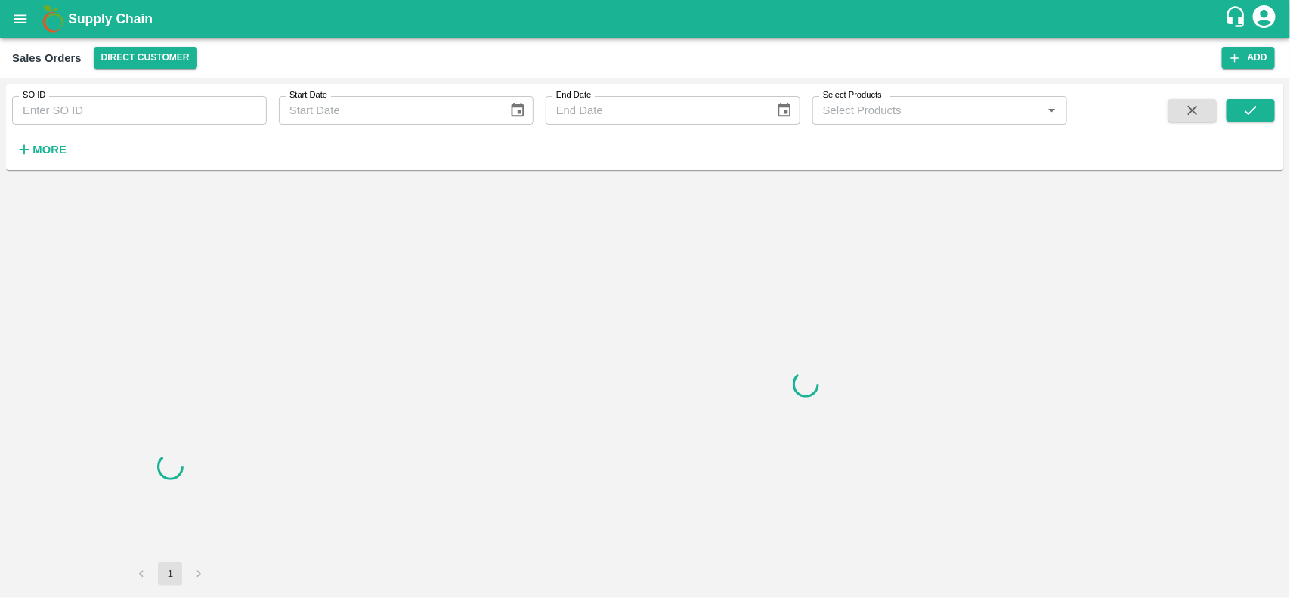
click at [146, 137] on div "SO ID SO ID Start Date Start Date End Date End Date Select Products Select Prod…" at bounding box center [533, 123] width 1067 height 79
click at [147, 118] on input "SO ID" at bounding box center [139, 110] width 255 height 29
paste input "585933"
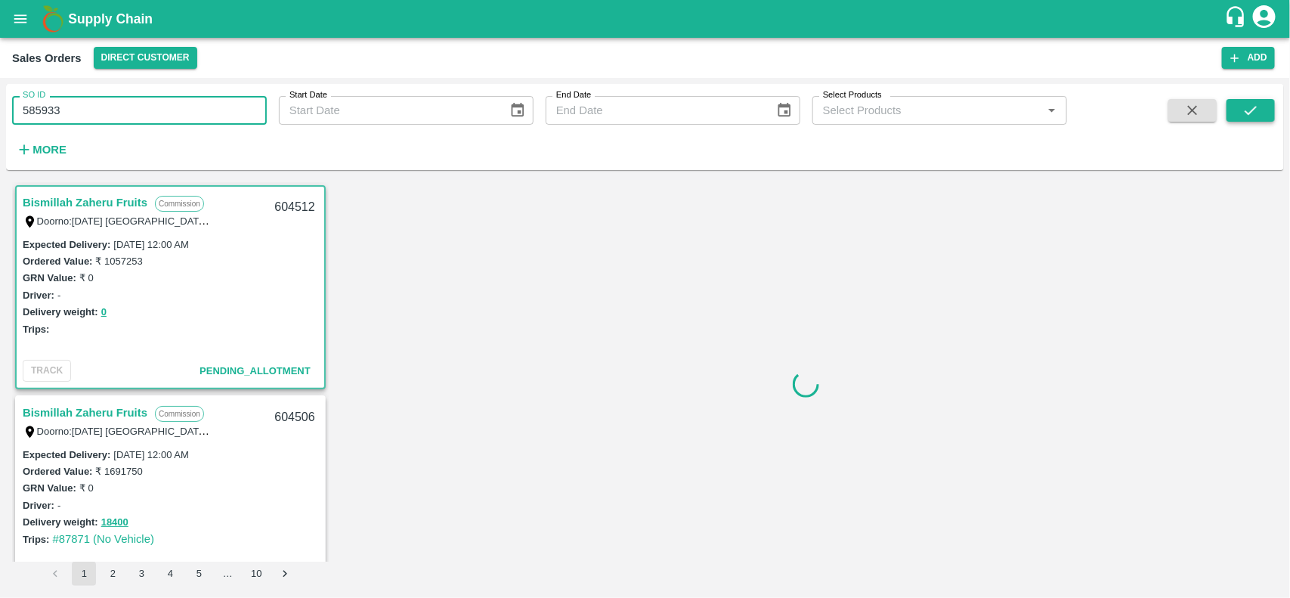
type input "585933"
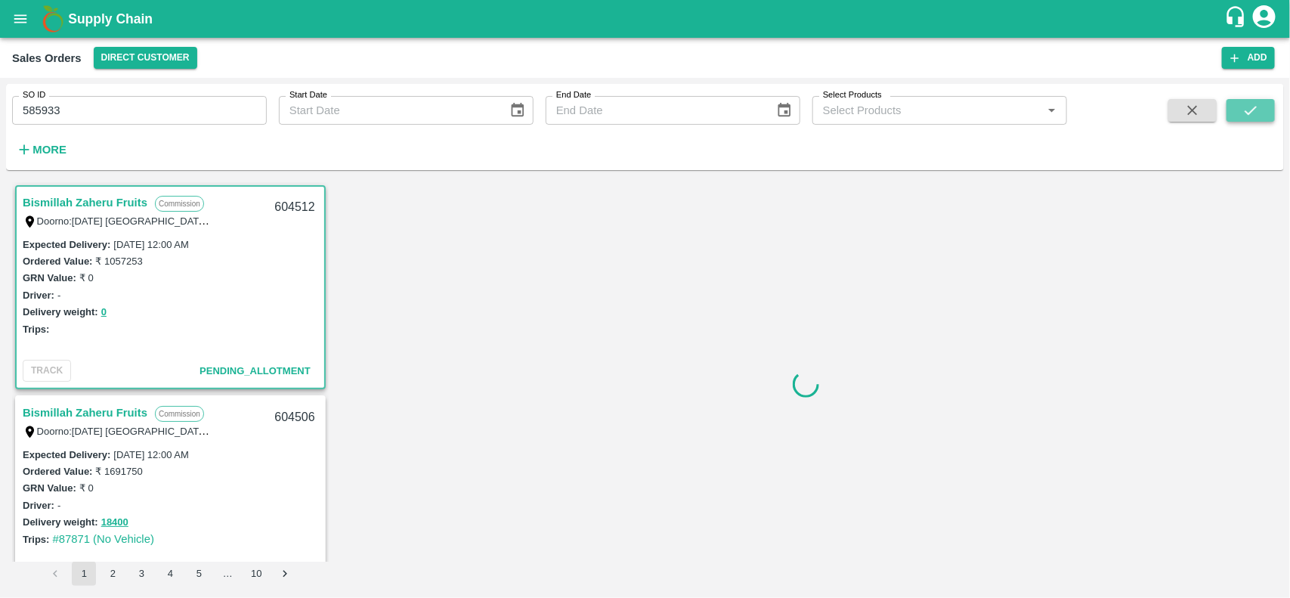
click at [1243, 110] on icon "submit" at bounding box center [1250, 110] width 17 height 17
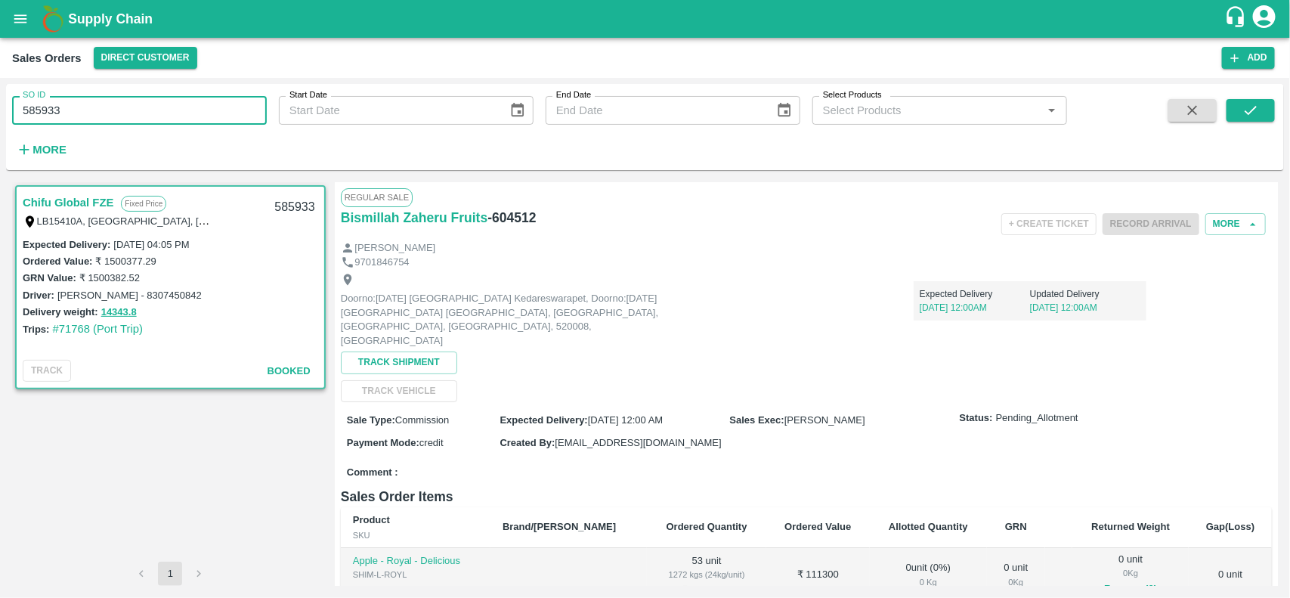
click at [153, 110] on input "585933" at bounding box center [139, 110] width 255 height 29
type input "585933"
paste input "text"
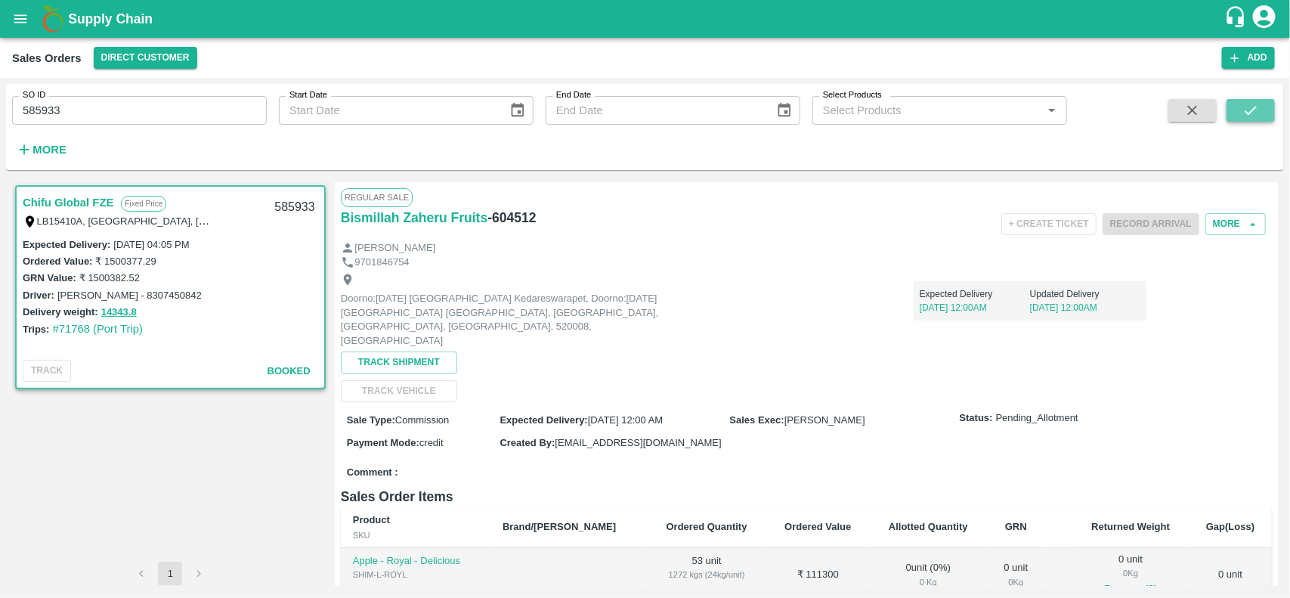
click at [1244, 99] on button "submit" at bounding box center [1250, 110] width 48 height 23
click at [170, 125] on input "585933" at bounding box center [139, 110] width 255 height 29
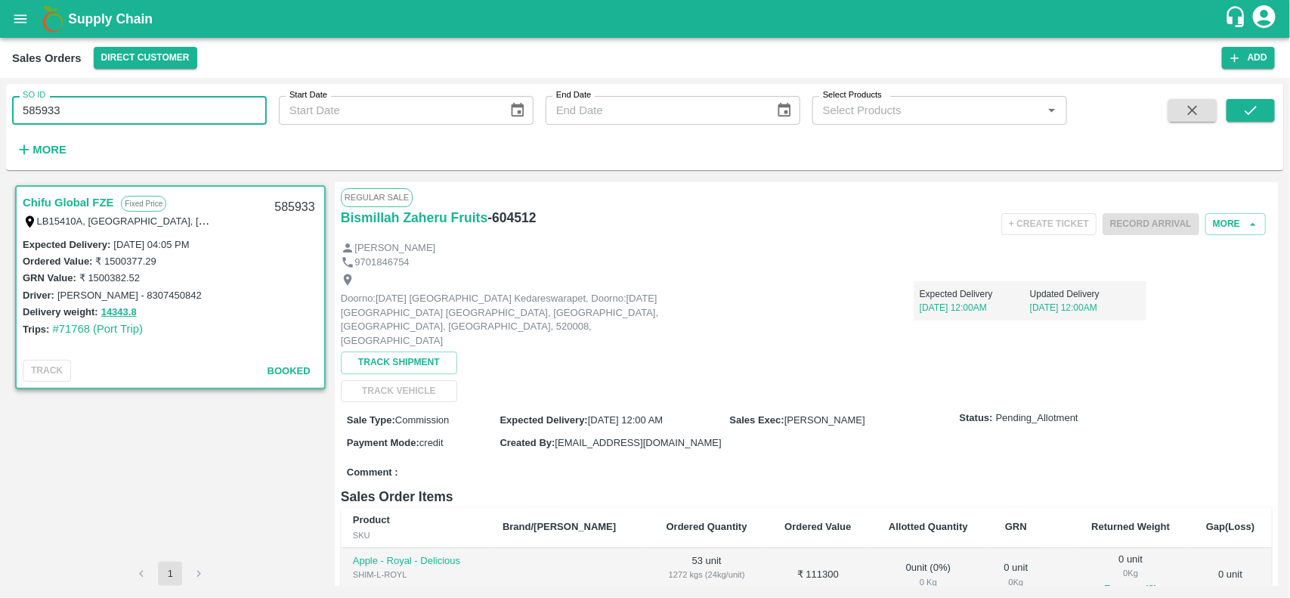
click at [170, 125] on input "585933" at bounding box center [139, 110] width 255 height 29
type input "585933"
click at [142, 107] on input "SO ID" at bounding box center [139, 110] width 255 height 29
paste input "text"
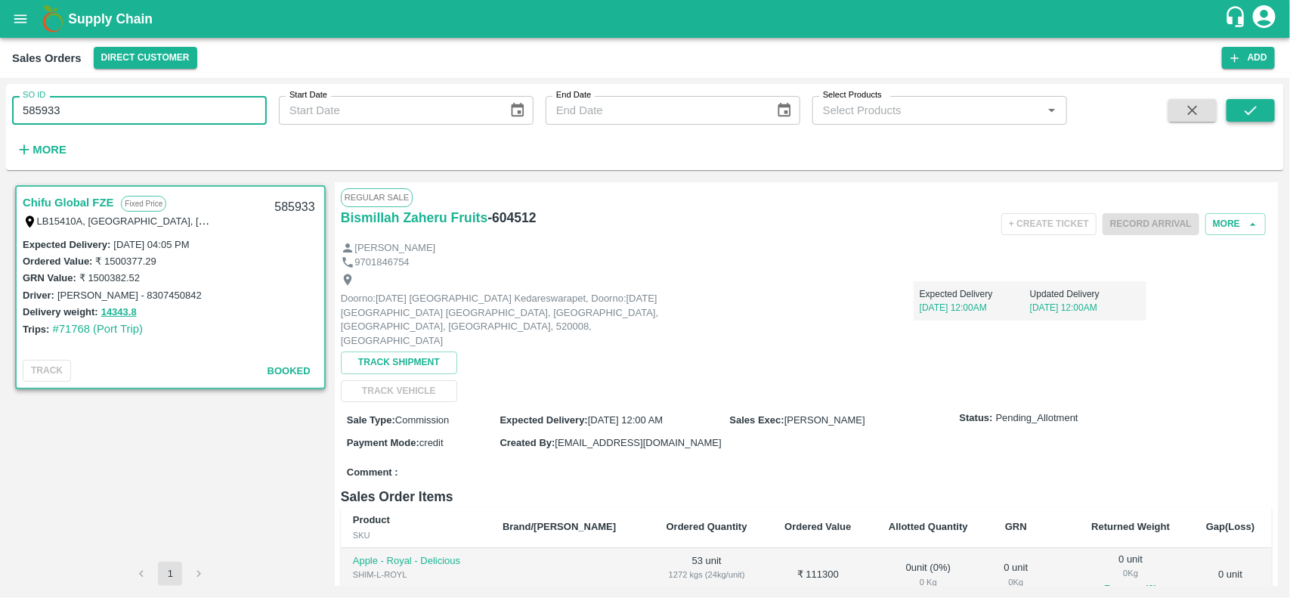
type input "585933"
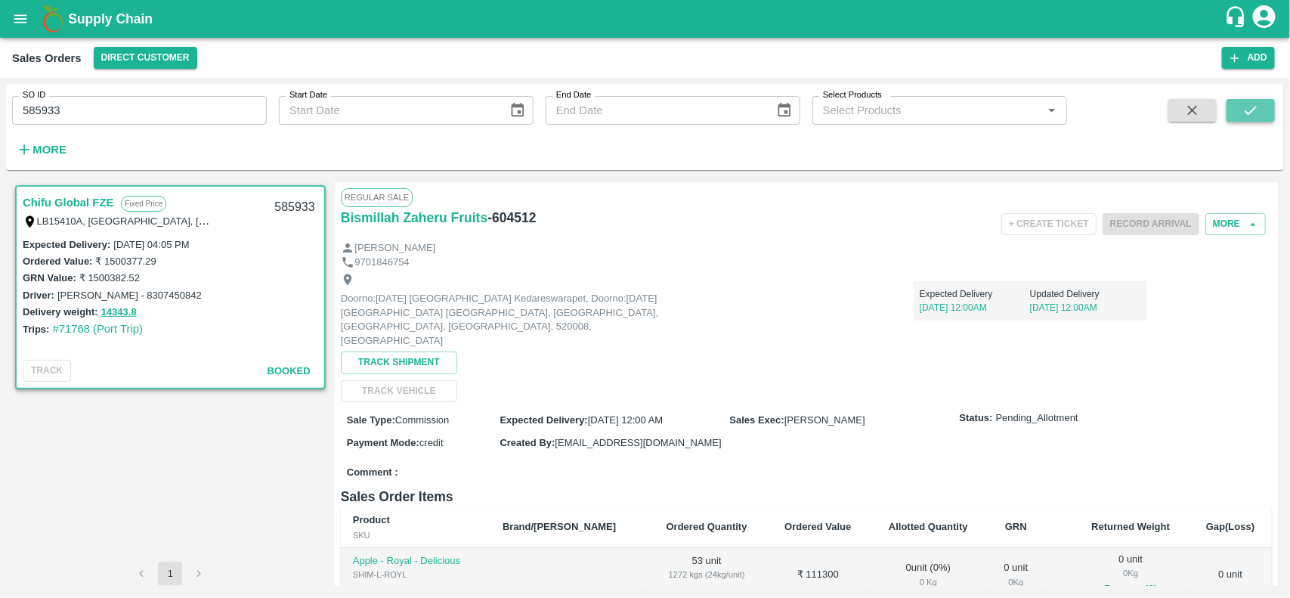
click at [1259, 119] on button "submit" at bounding box center [1250, 110] width 48 height 23
click at [1206, 122] on span at bounding box center [1192, 130] width 60 height 62
click at [1206, 122] on button "button" at bounding box center [1192, 110] width 48 height 23
click at [258, 113] on input "SO ID" at bounding box center [139, 110] width 255 height 29
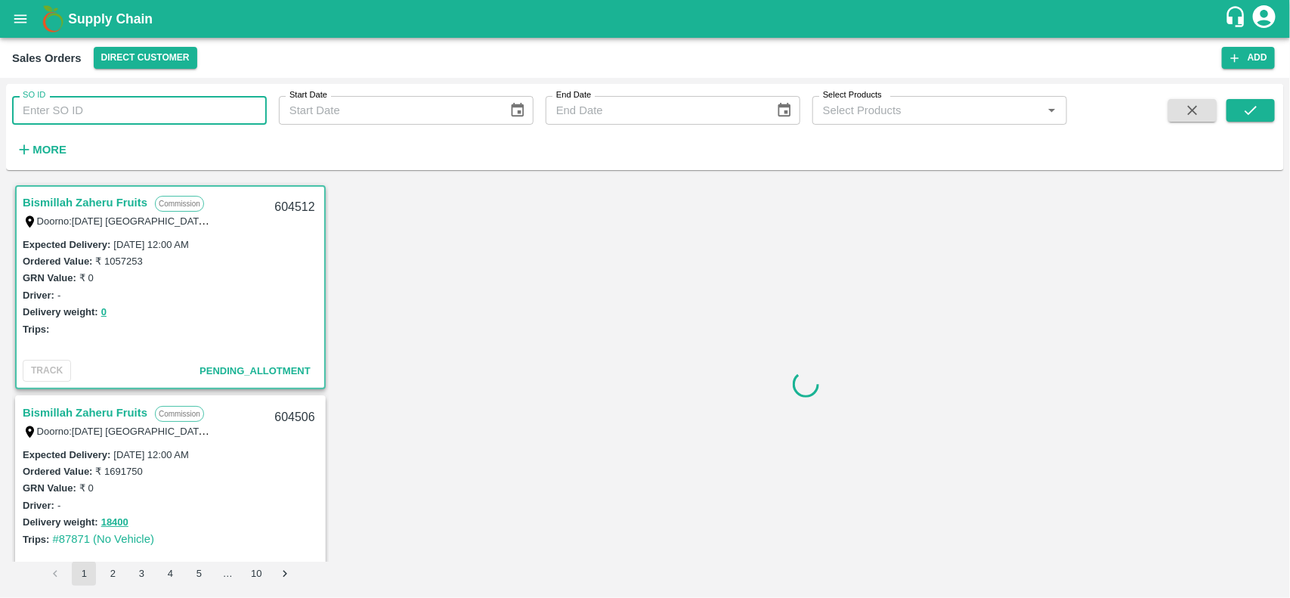
scroll to position [2, 0]
click at [258, 113] on input "SO ID" at bounding box center [139, 110] width 255 height 29
click at [258, 113] on input "585933" at bounding box center [139, 110] width 255 height 29
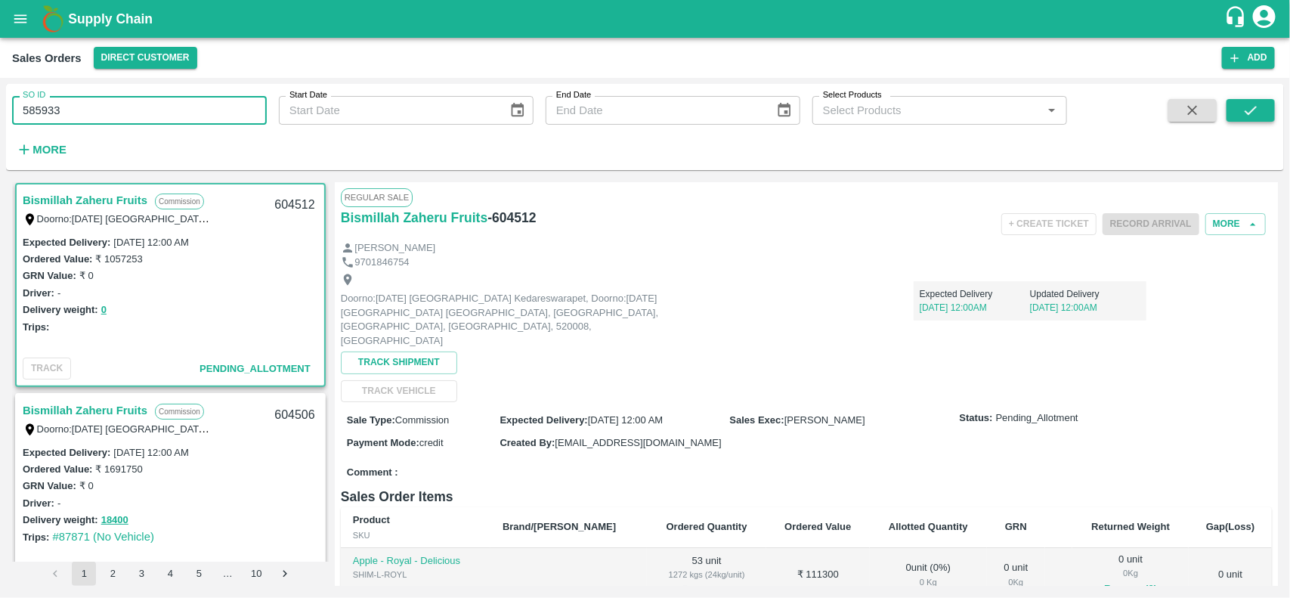
type input "585933"
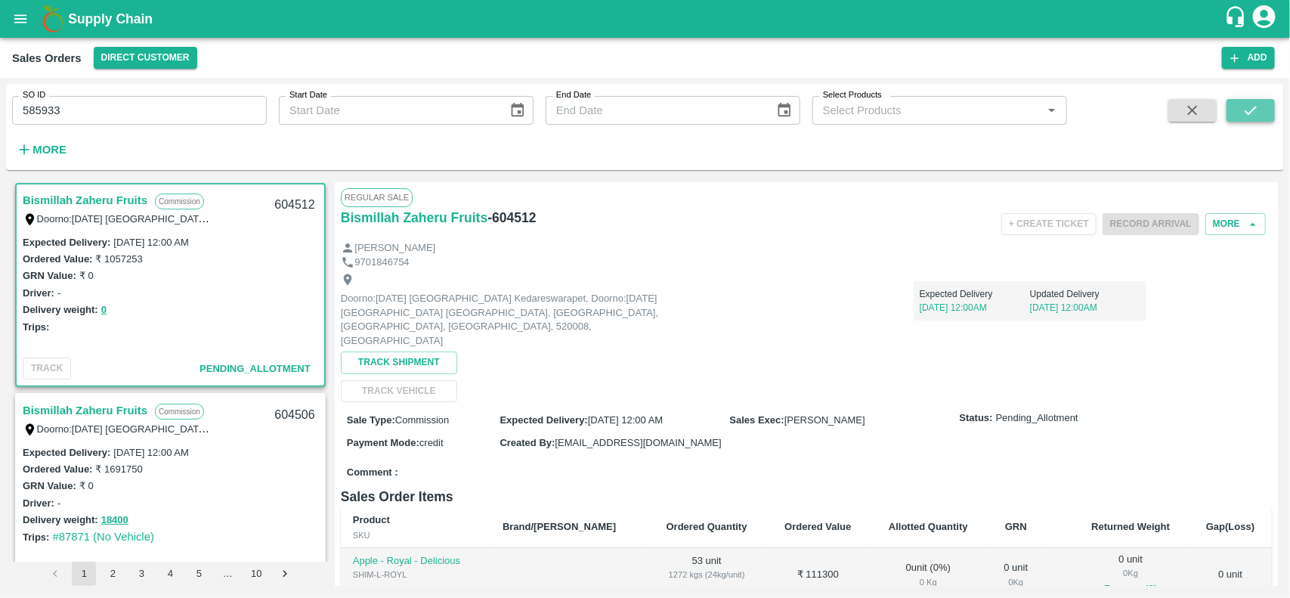
click at [1266, 112] on button "submit" at bounding box center [1250, 110] width 48 height 23
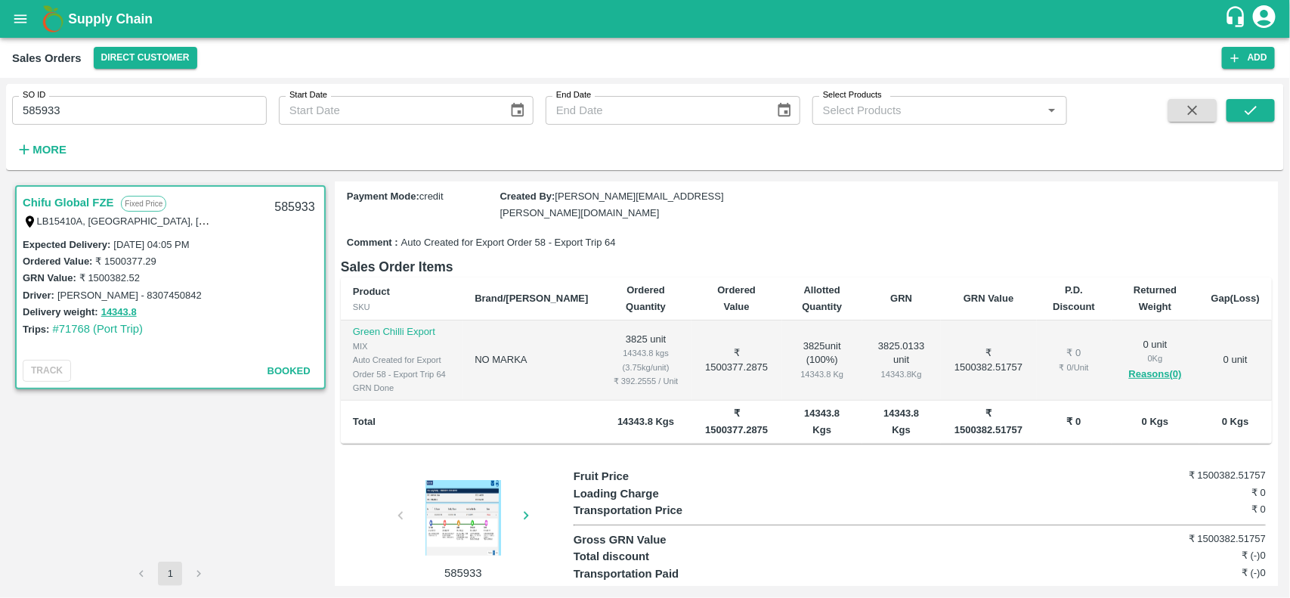
scroll to position [223, 0]
